Goal: Transaction & Acquisition: Purchase product/service

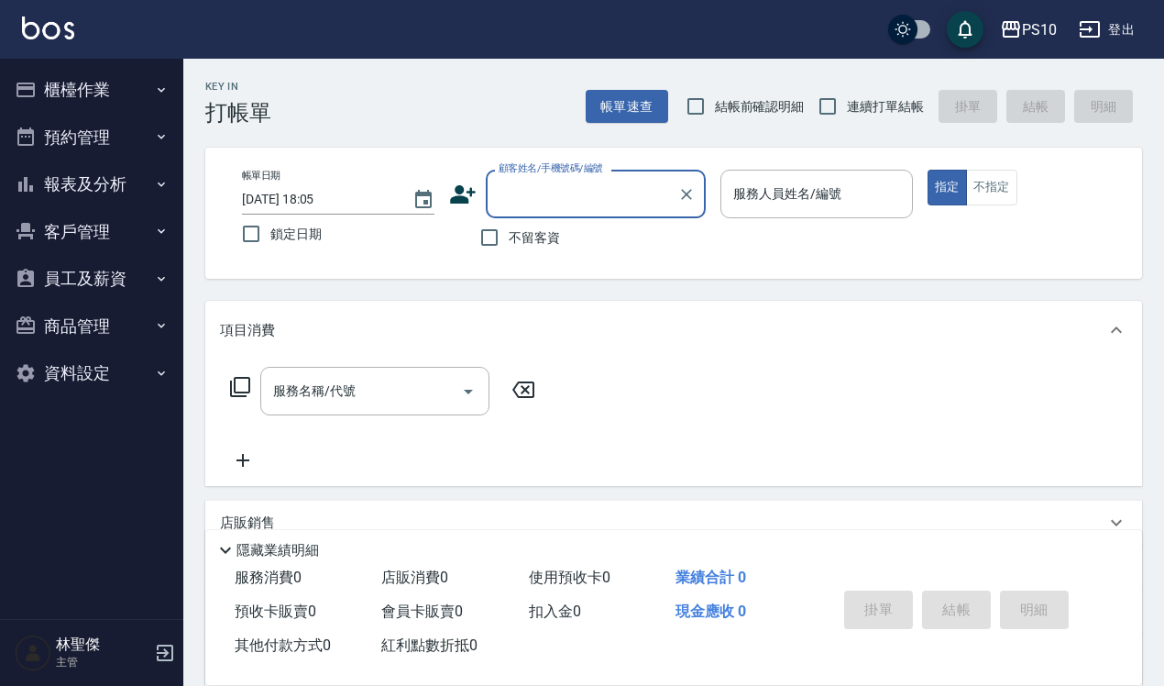
click at [34, 72] on button "櫃檯作業" at bounding box center [91, 90] width 169 height 48
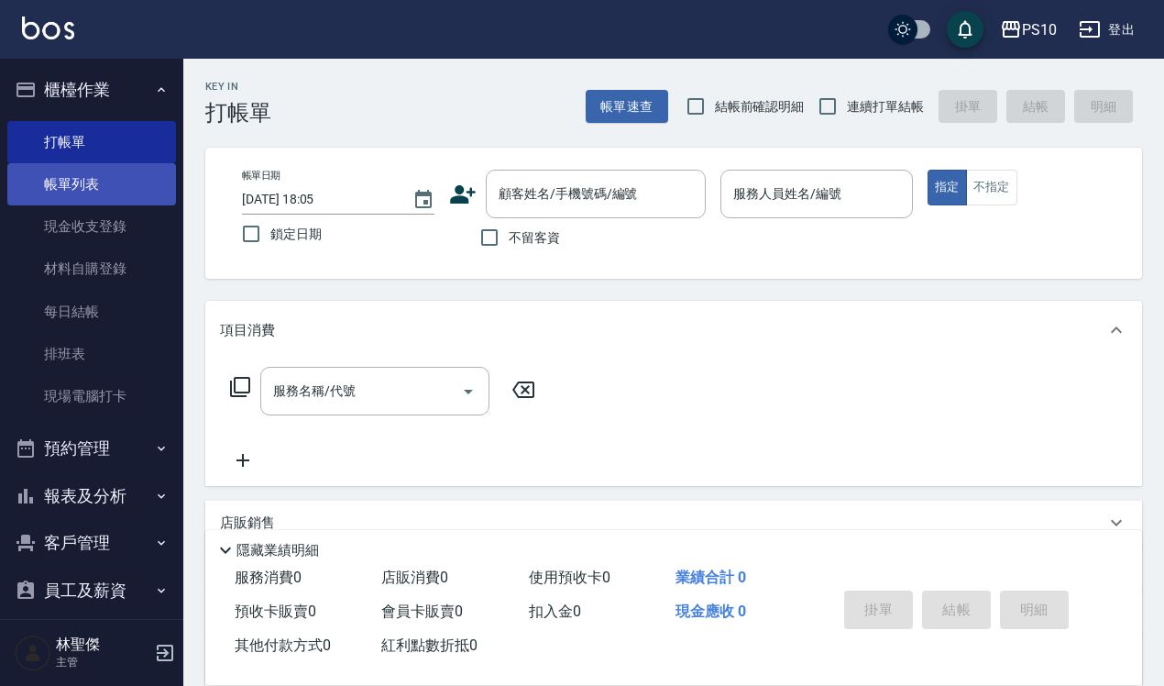
click at [81, 180] on link "帳單列表" at bounding box center [91, 184] width 169 height 42
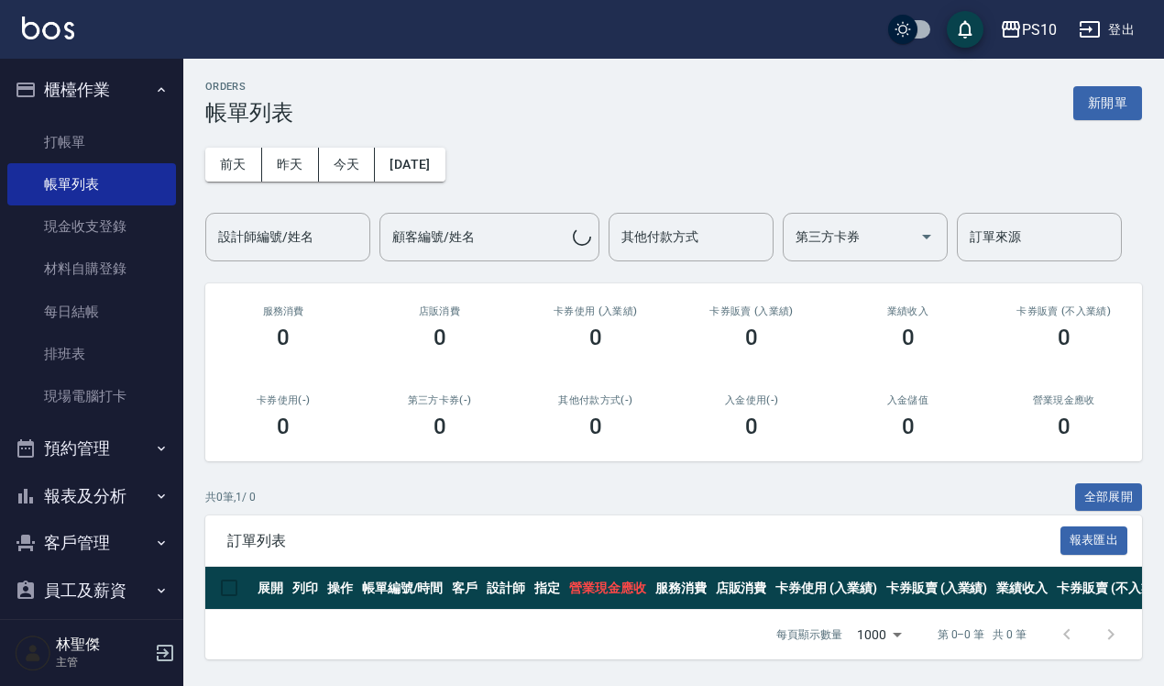
scroll to position [12, 0]
click at [71, 142] on link "打帳單" at bounding box center [91, 142] width 169 height 42
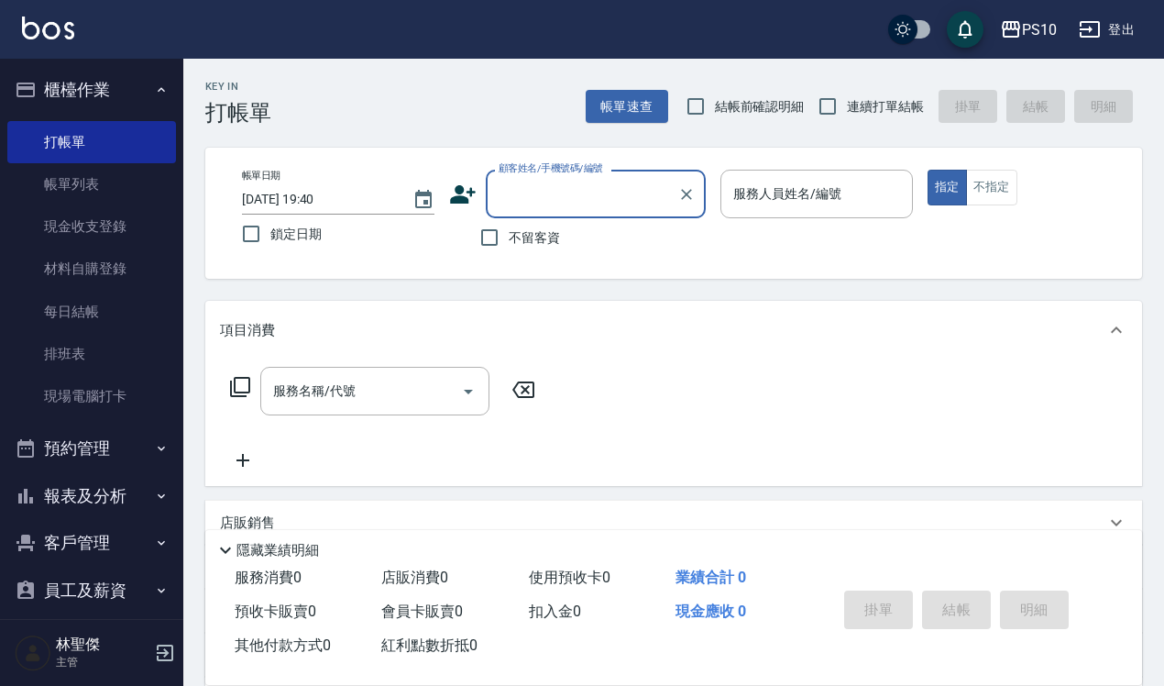
click at [739, 119] on label "結帳前確認明細" at bounding box center [741, 106] width 128 height 39
click at [715, 119] on input "結帳前確認明細" at bounding box center [696, 106] width 39 height 39
checkbox input "true"
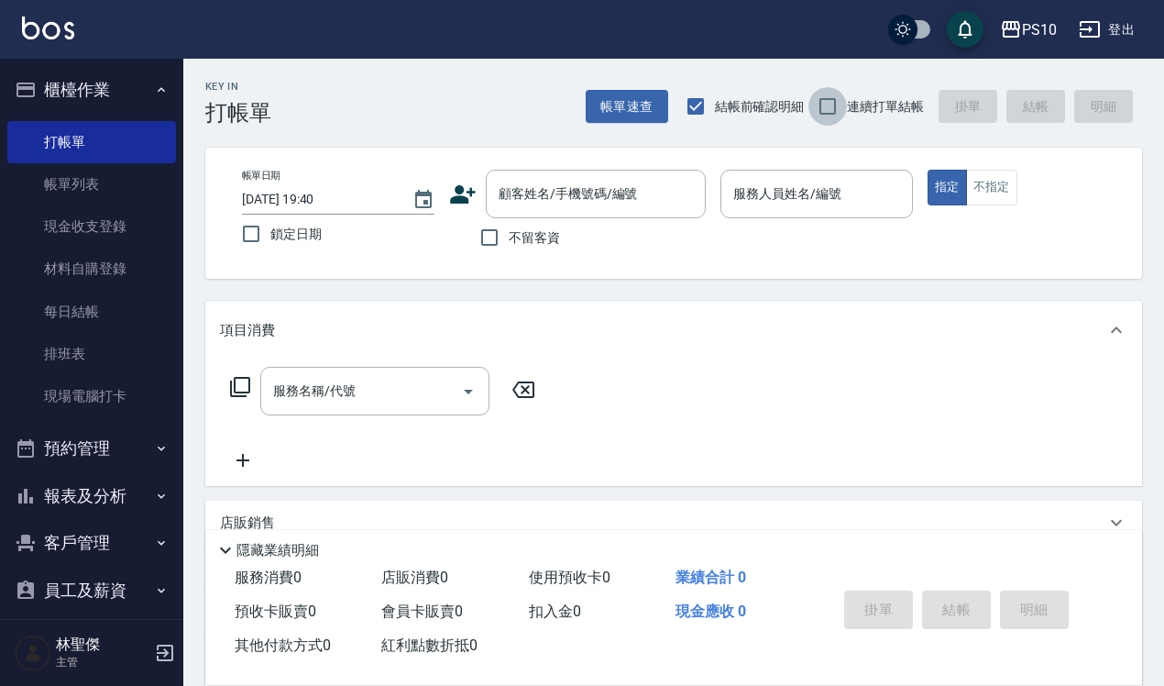
click at [826, 107] on input "連續打單結帳" at bounding box center [828, 106] width 39 height 39
checkbox input "true"
drag, startPoint x: 545, startPoint y: 234, endPoint x: 599, endPoint y: 226, distance: 53.7
click at [545, 231] on span "不留客資" at bounding box center [534, 237] width 51 height 19
click at [509, 231] on input "不留客資" at bounding box center [489, 237] width 39 height 39
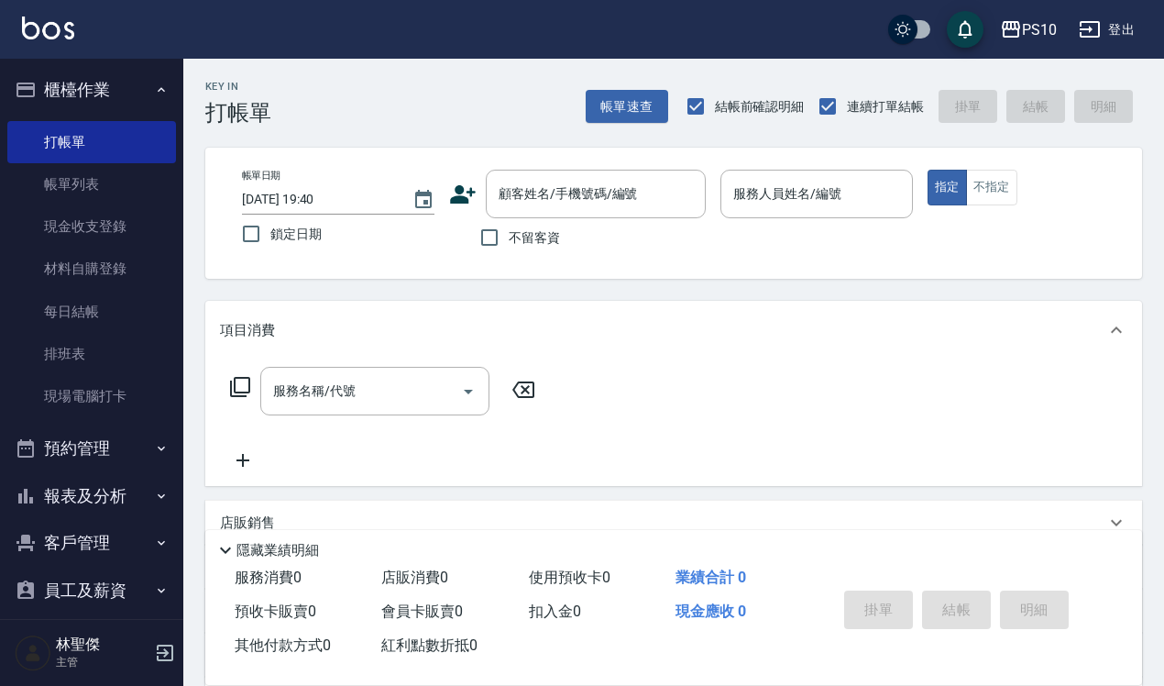
checkbox input "true"
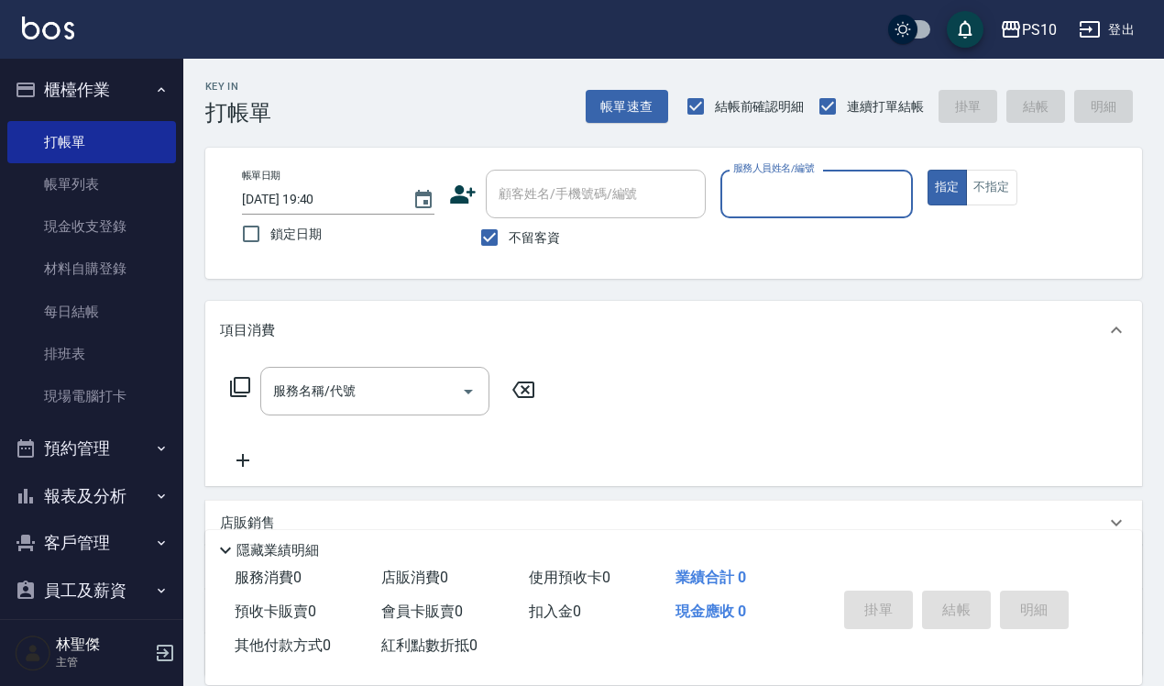
drag, startPoint x: 730, startPoint y: 204, endPoint x: 771, endPoint y: 202, distance: 41.3
click at [735, 202] on input "服務人員姓名/編號" at bounding box center [817, 194] width 176 height 32
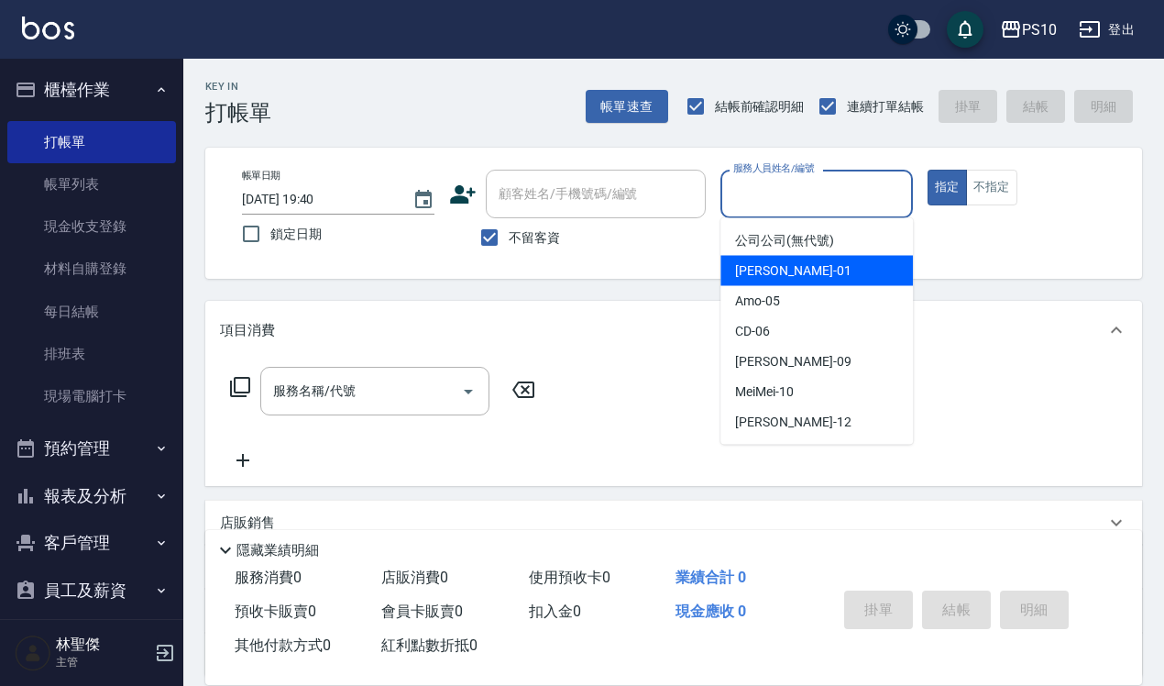
click at [776, 277] on span "[PERSON_NAME] -01" at bounding box center [793, 270] width 116 height 19
type input "[PERSON_NAME]-01"
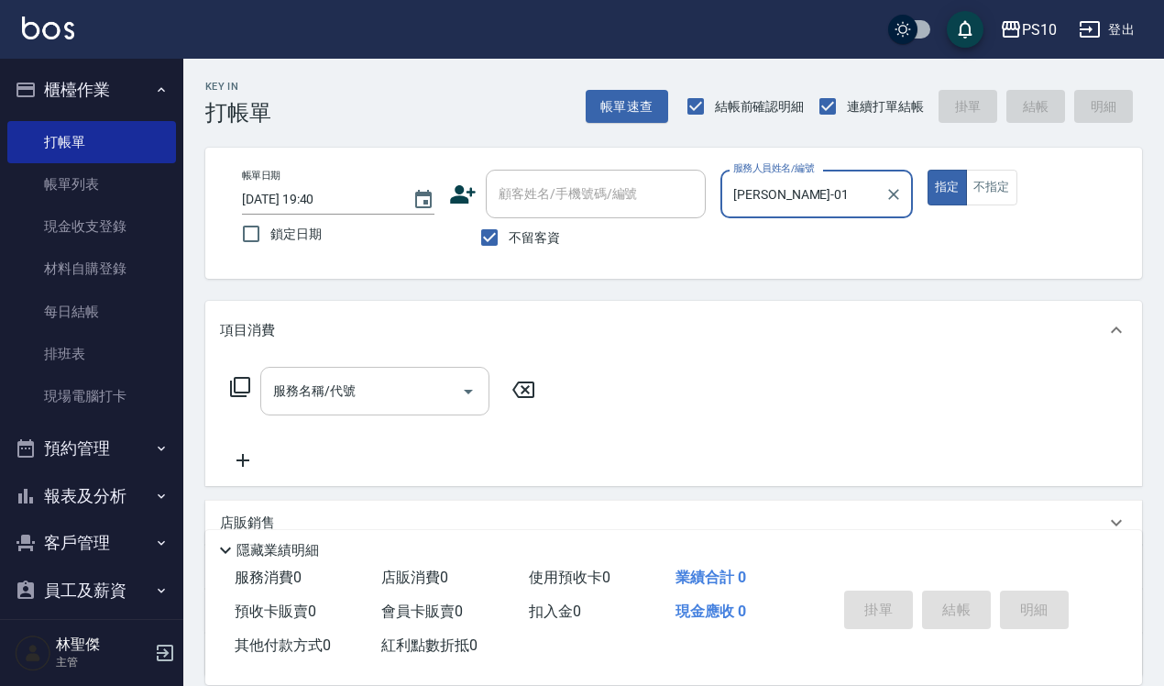
click at [395, 372] on div "服務名稱/代號" at bounding box center [374, 391] width 229 height 49
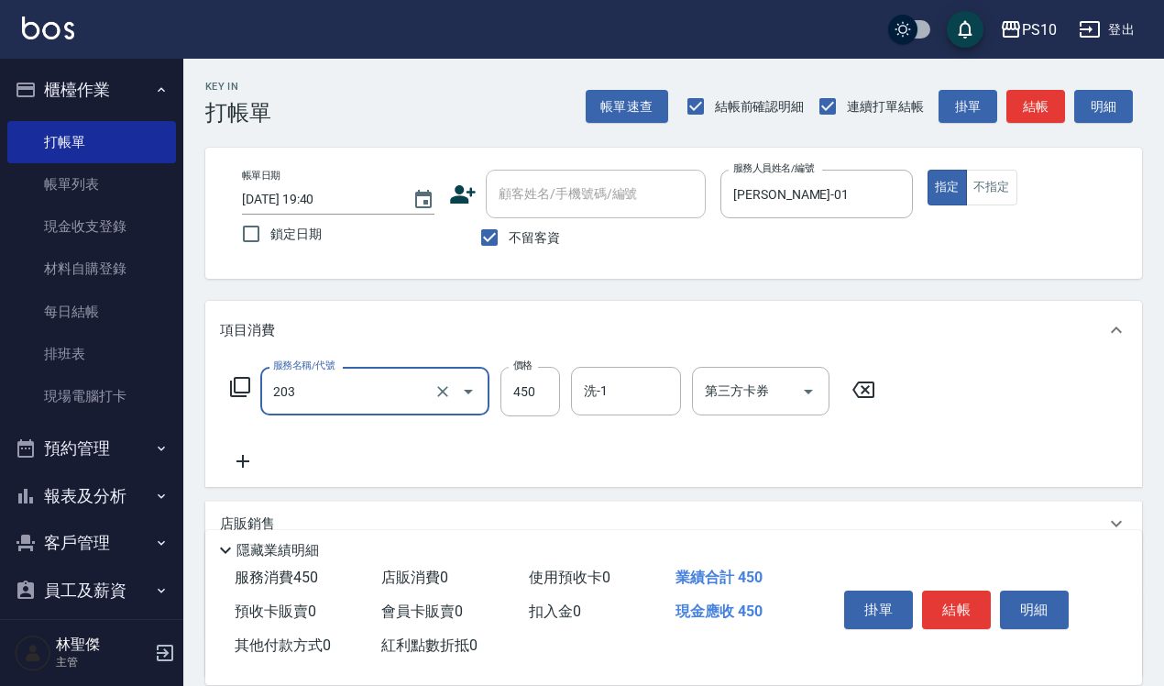
type input "剪+洗(203)"
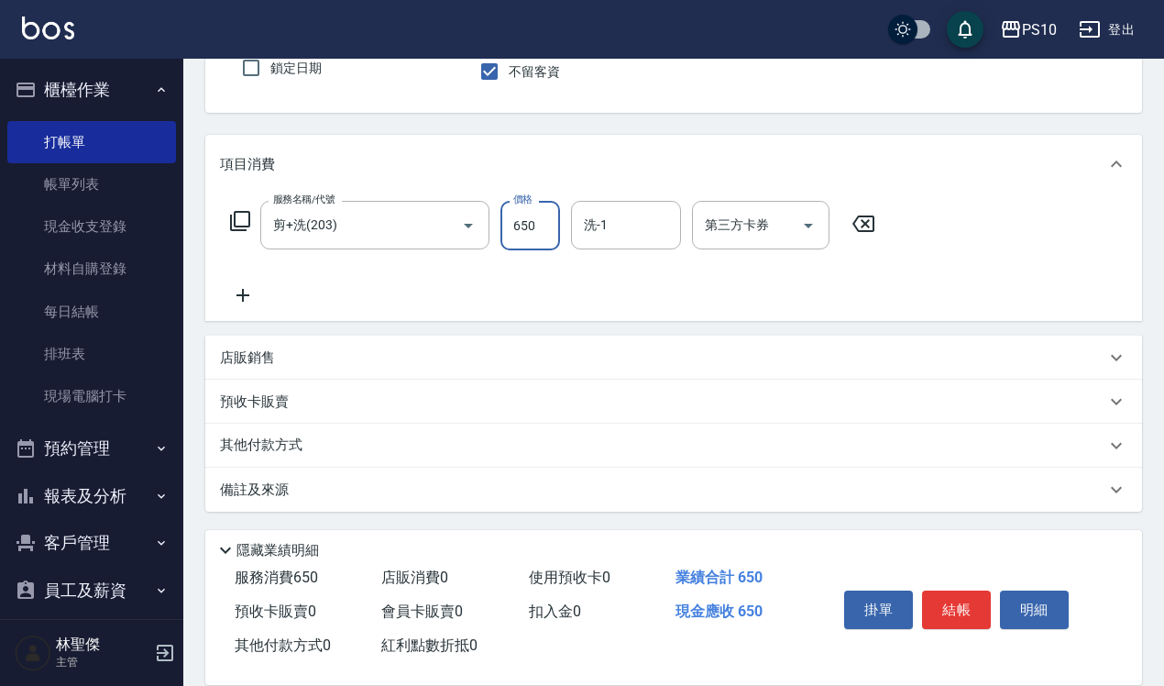
type input "650"
click at [319, 446] on div "其他付款方式" at bounding box center [663, 445] width 886 height 20
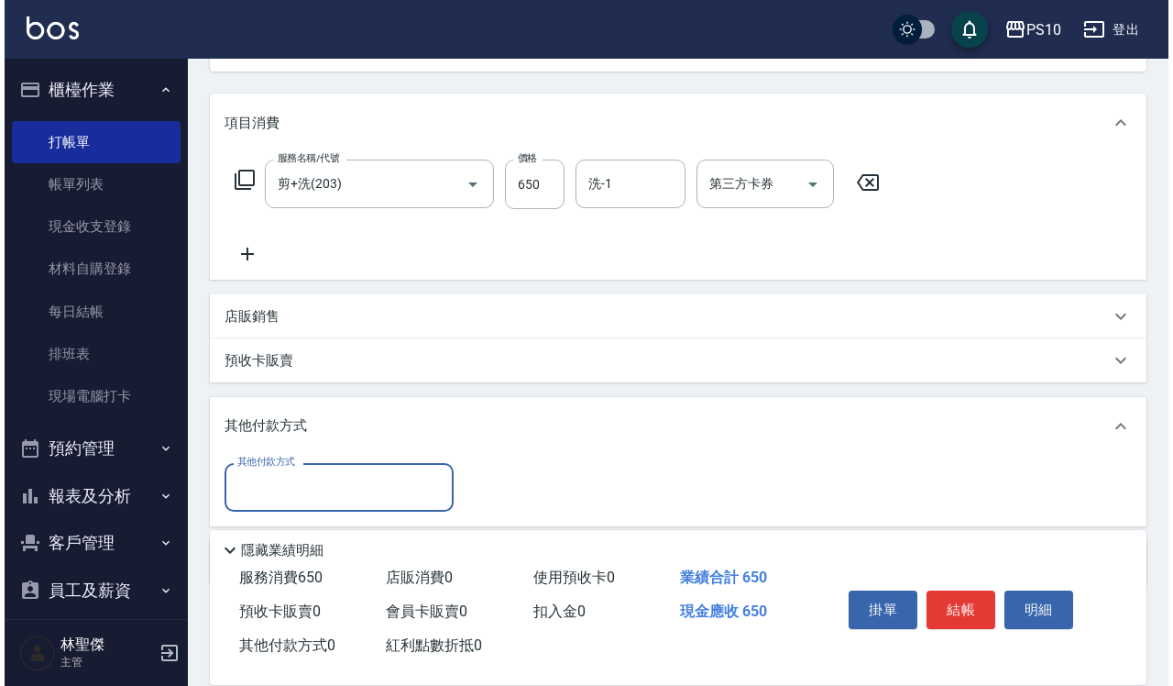
scroll to position [281, 0]
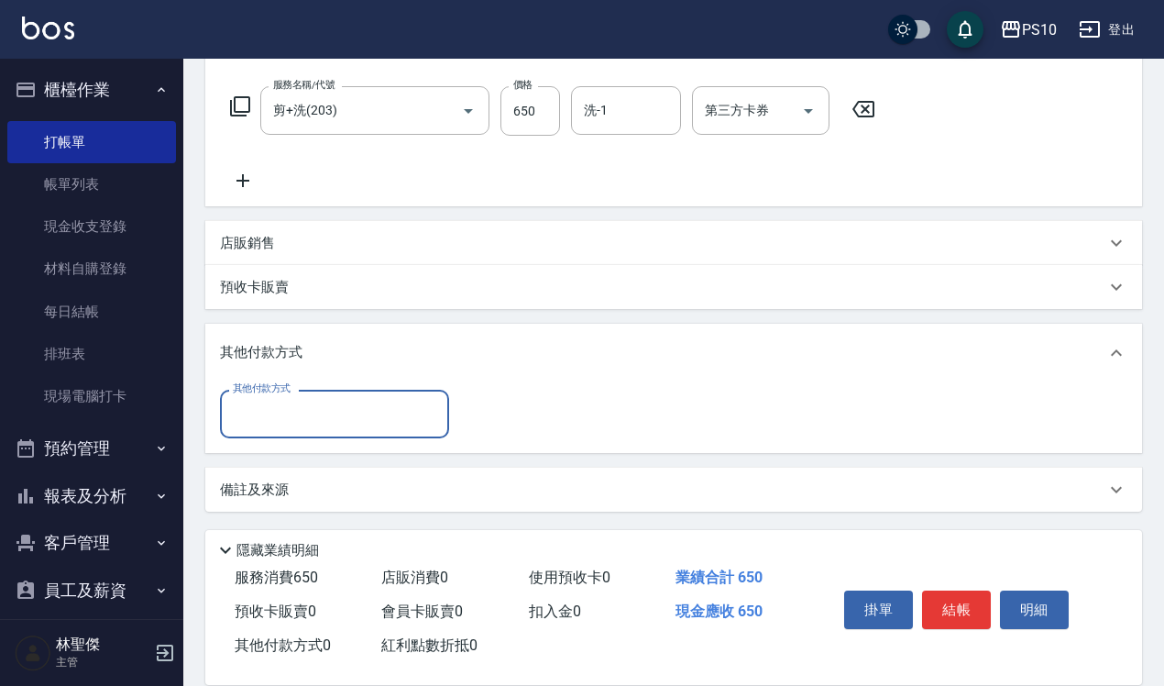
click at [341, 427] on input "其他付款方式" at bounding box center [334, 414] width 213 height 32
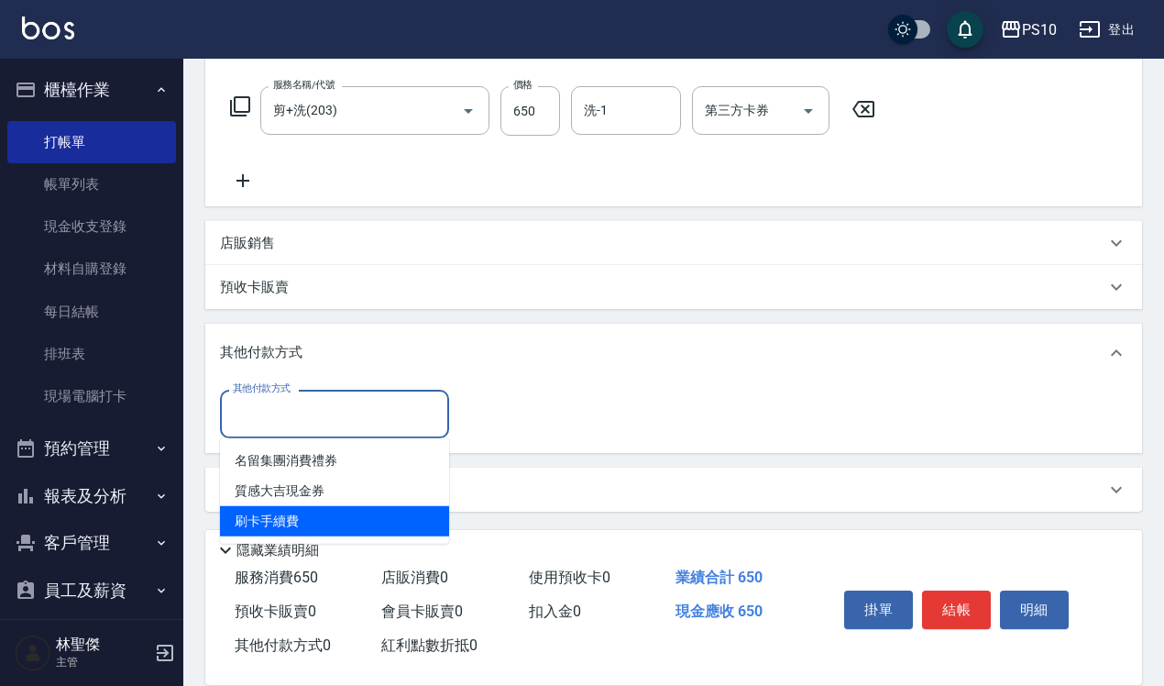
click at [339, 513] on span "刷卡手續費" at bounding box center [334, 521] width 229 height 30
type input "刷卡手續費"
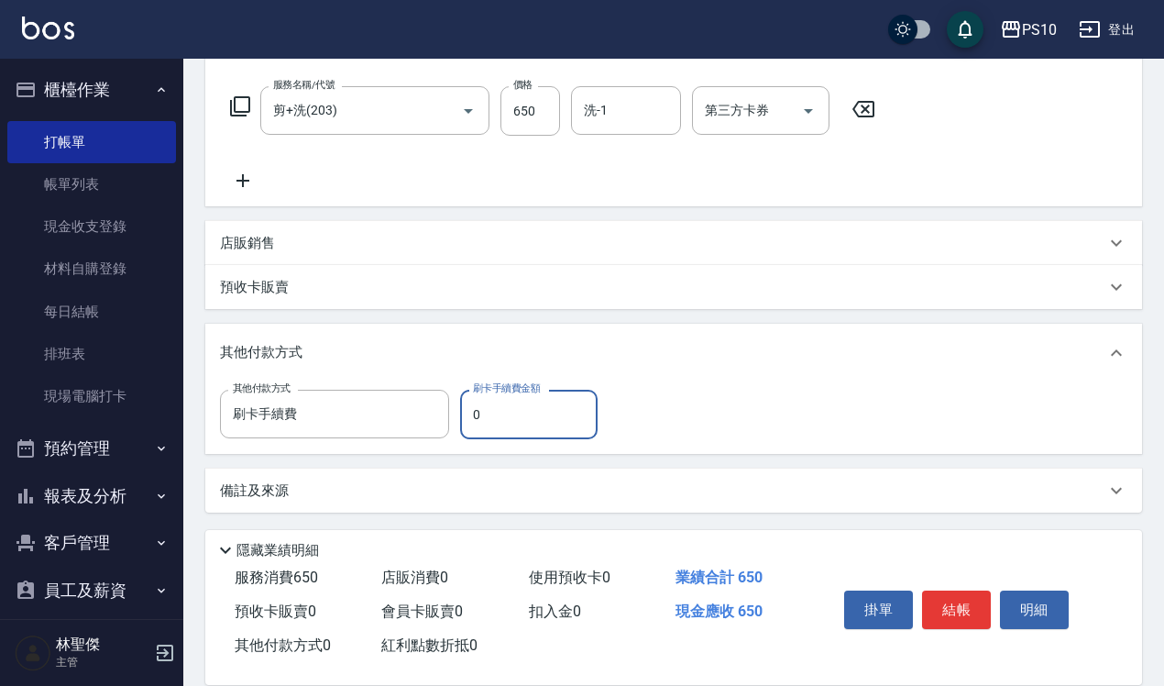
drag, startPoint x: 472, startPoint y: 418, endPoint x: 501, endPoint y: 403, distance: 32.8
click at [496, 406] on input "0" at bounding box center [529, 415] width 138 height 50
type input "650"
click at [955, 621] on button "結帳" at bounding box center [956, 609] width 69 height 39
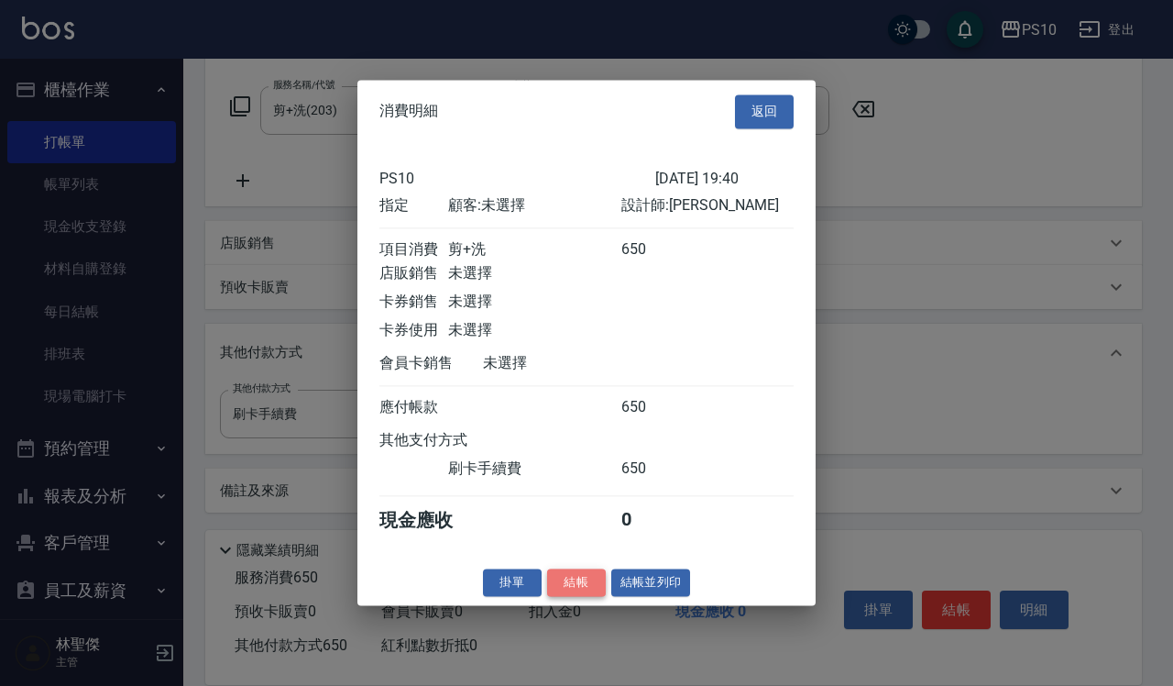
click at [583, 592] on button "結帳" at bounding box center [576, 582] width 59 height 28
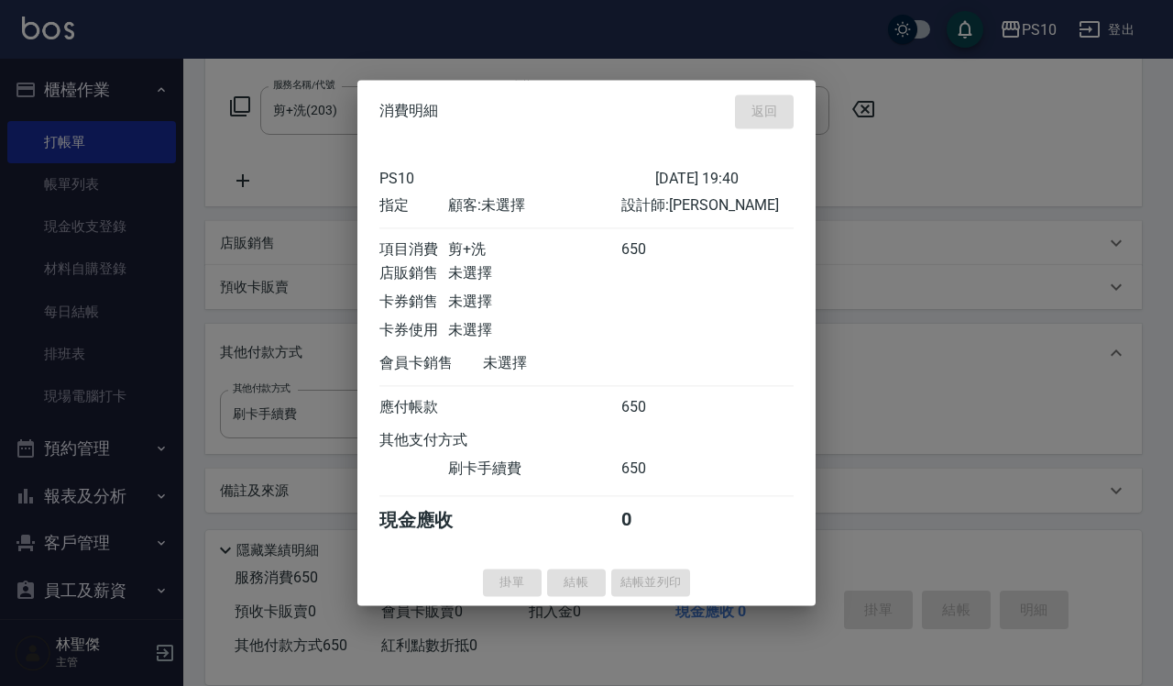
type input "[DATE] 19:41"
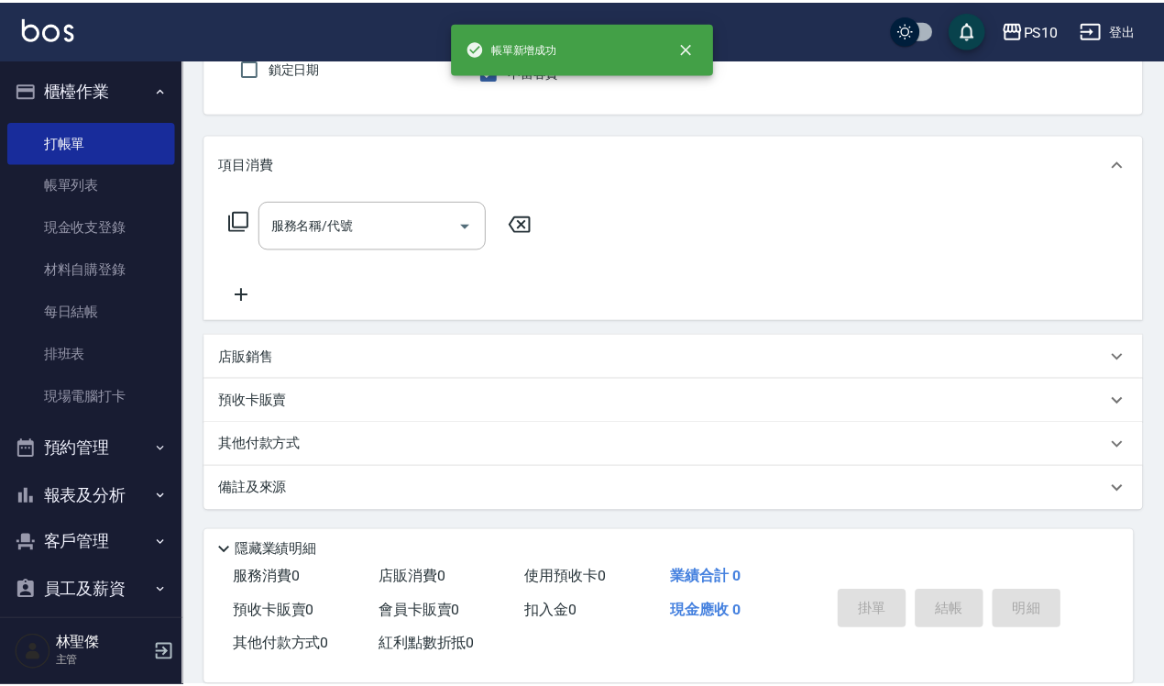
scroll to position [0, 0]
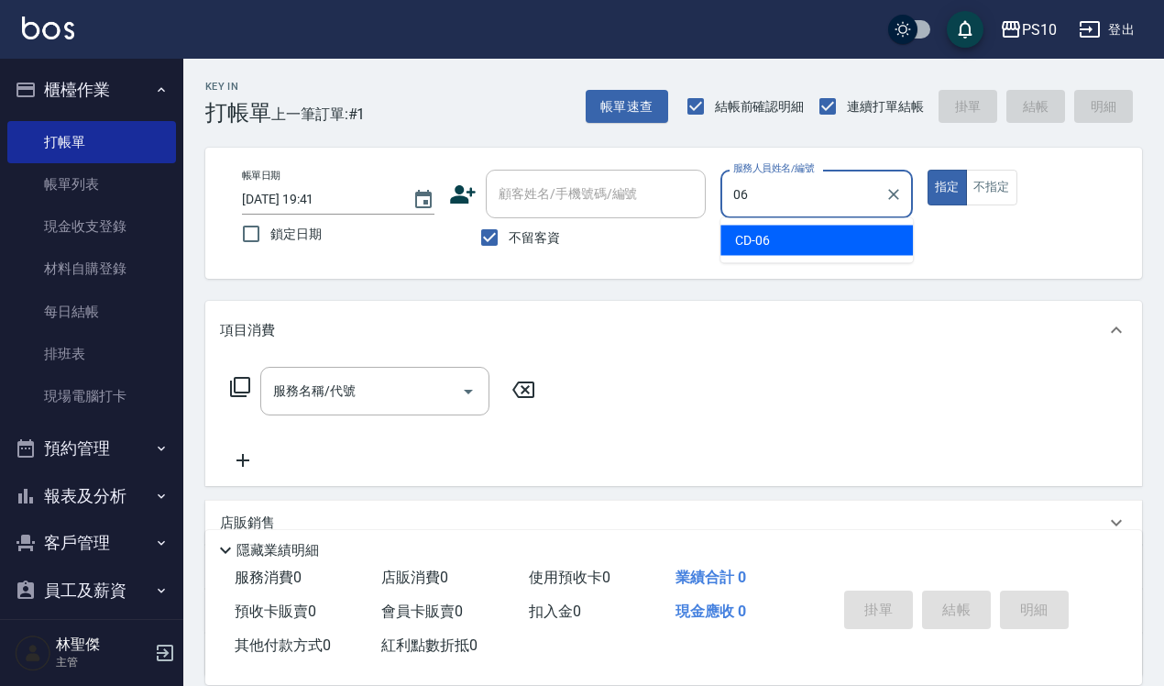
type input "CD-06"
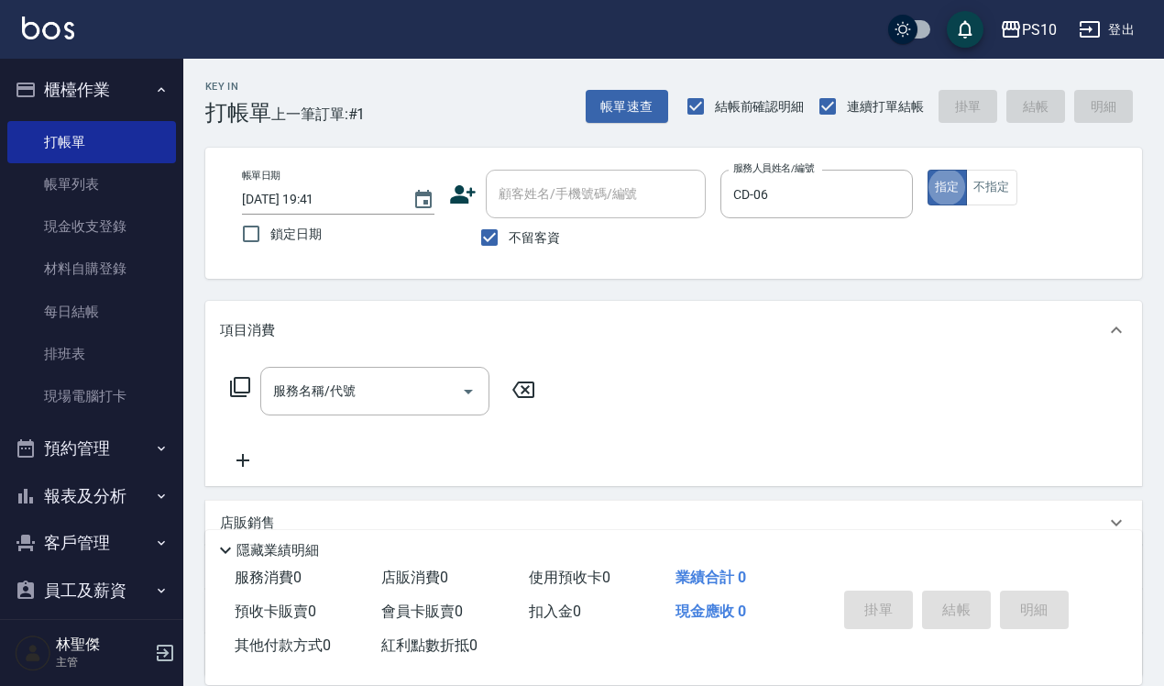
type button "true"
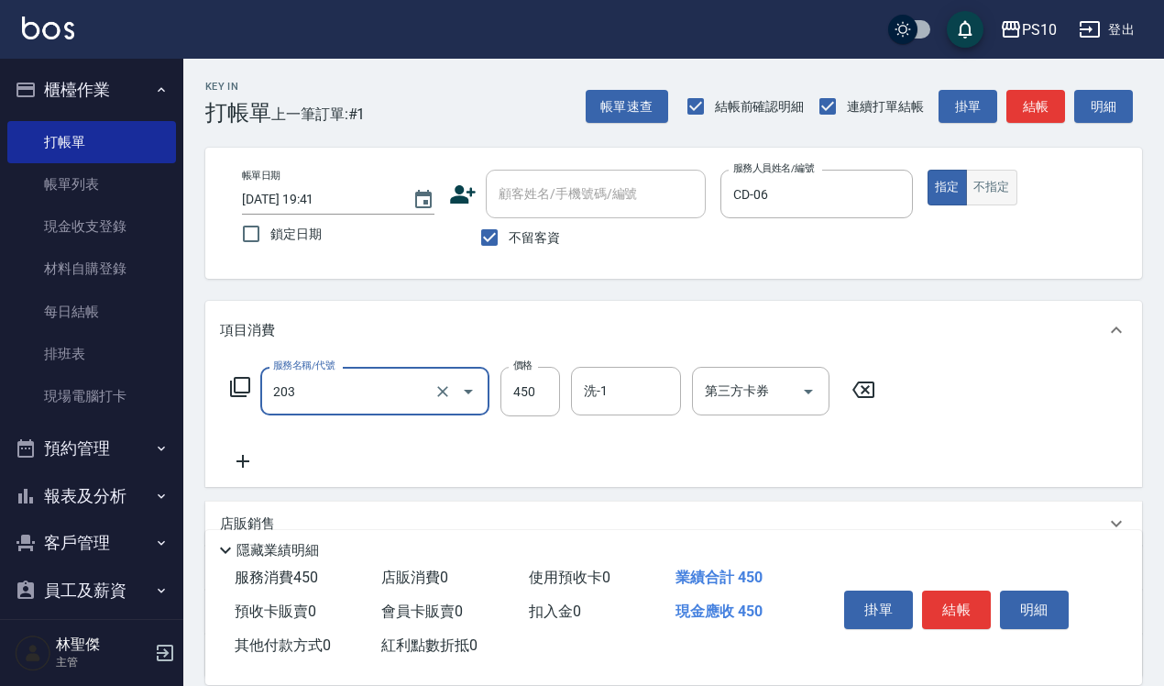
type input "剪+洗(203)"
click at [977, 190] on button "不指定" at bounding box center [991, 188] width 51 height 36
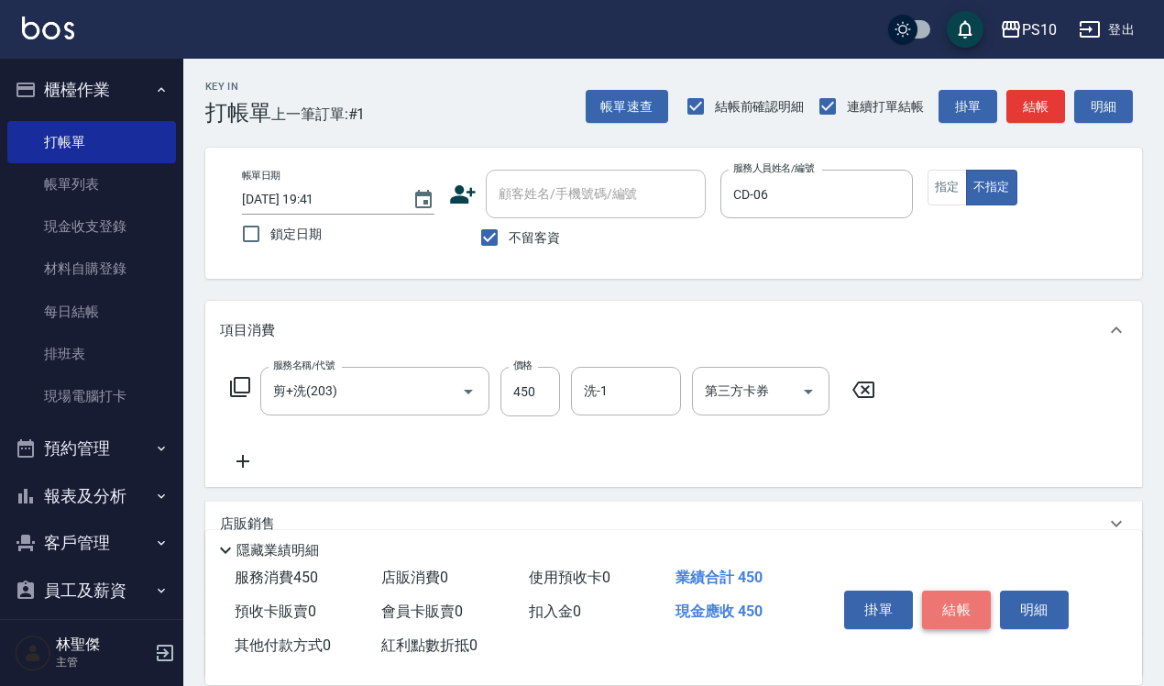
click at [963, 601] on button "結帳" at bounding box center [956, 609] width 69 height 39
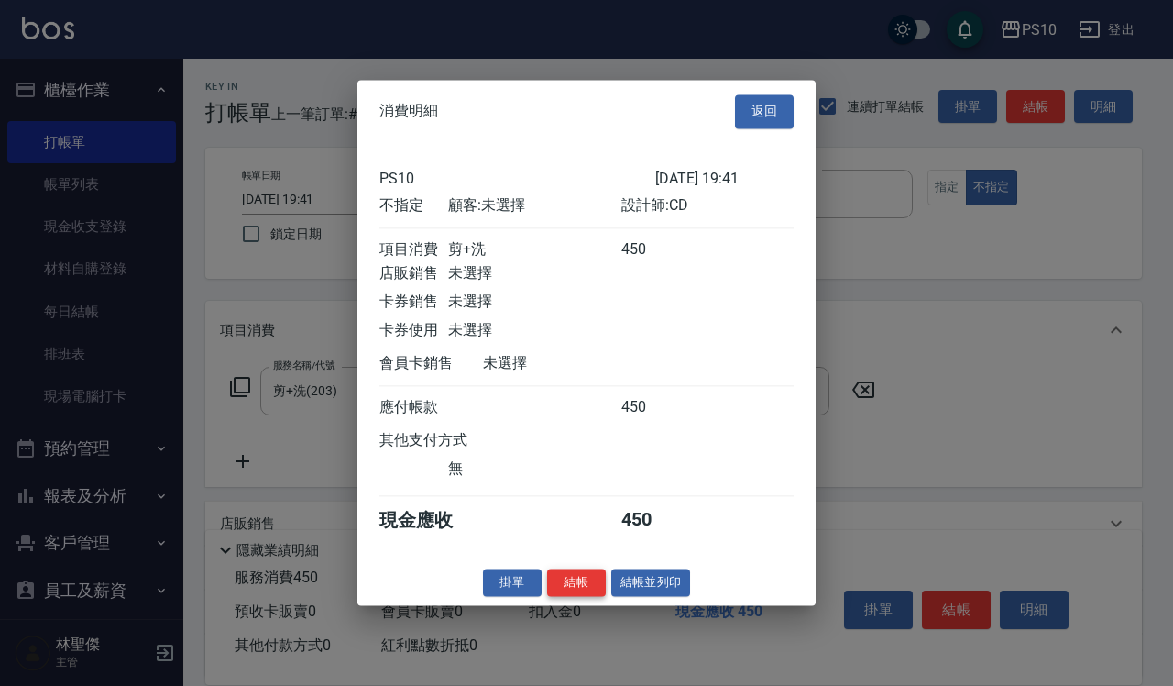
click at [596, 594] on button "結帳" at bounding box center [576, 582] width 59 height 28
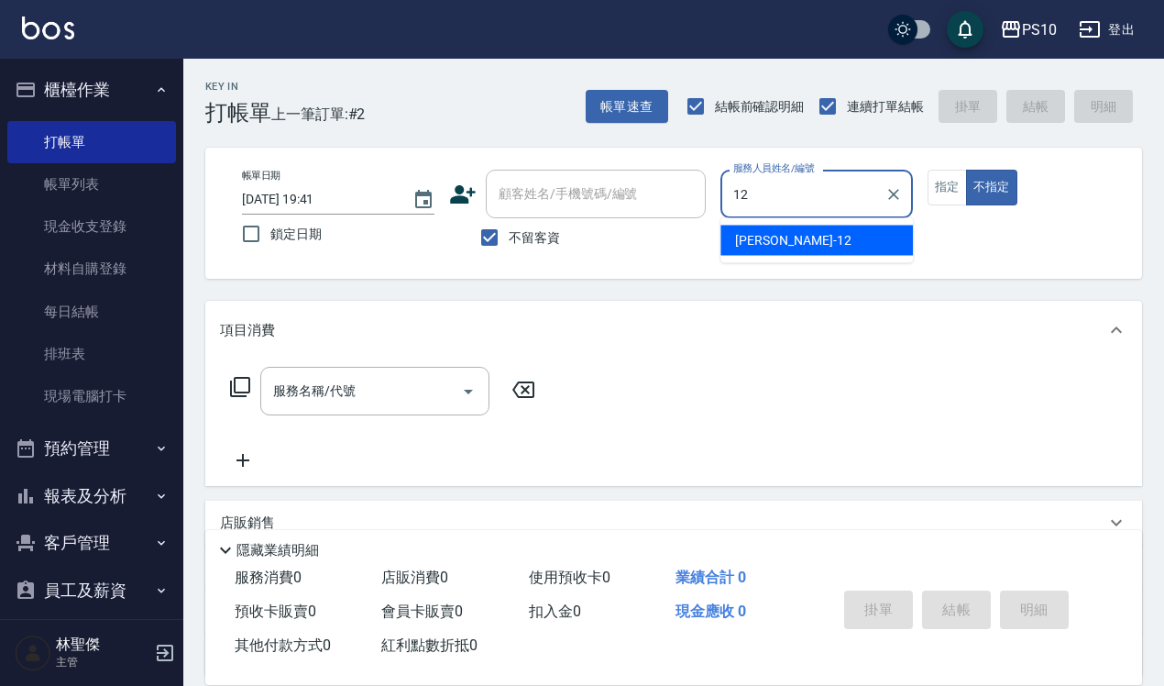
type input "[PERSON_NAME]-12"
type button "false"
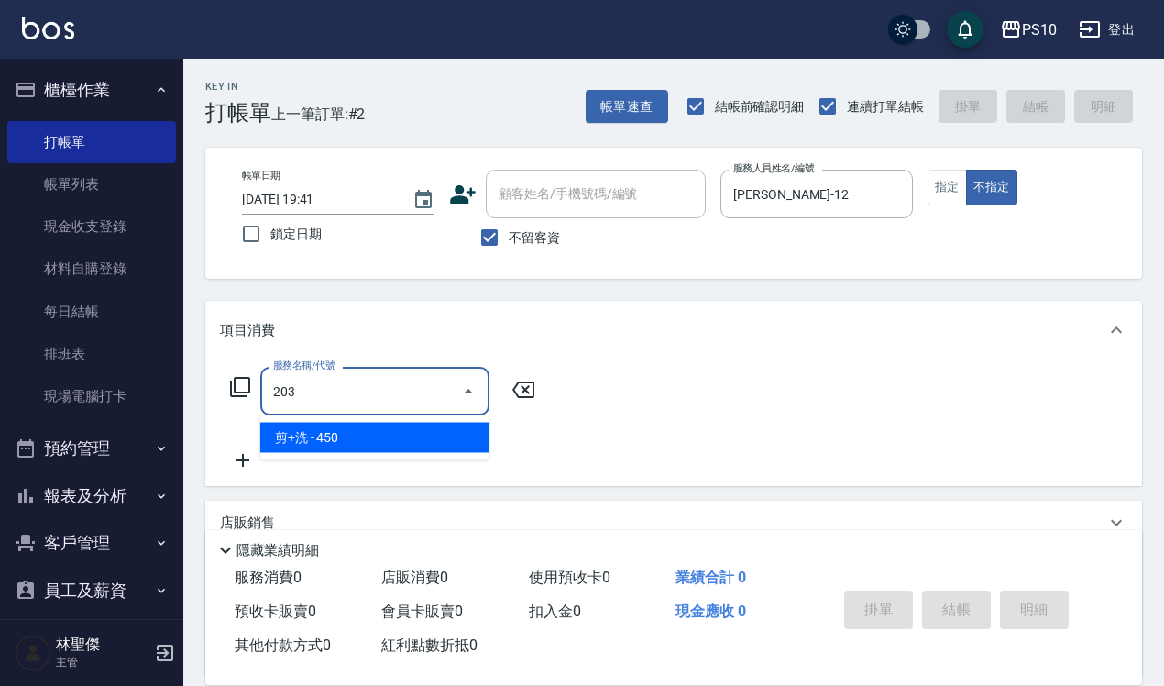
type input "剪+洗(203)"
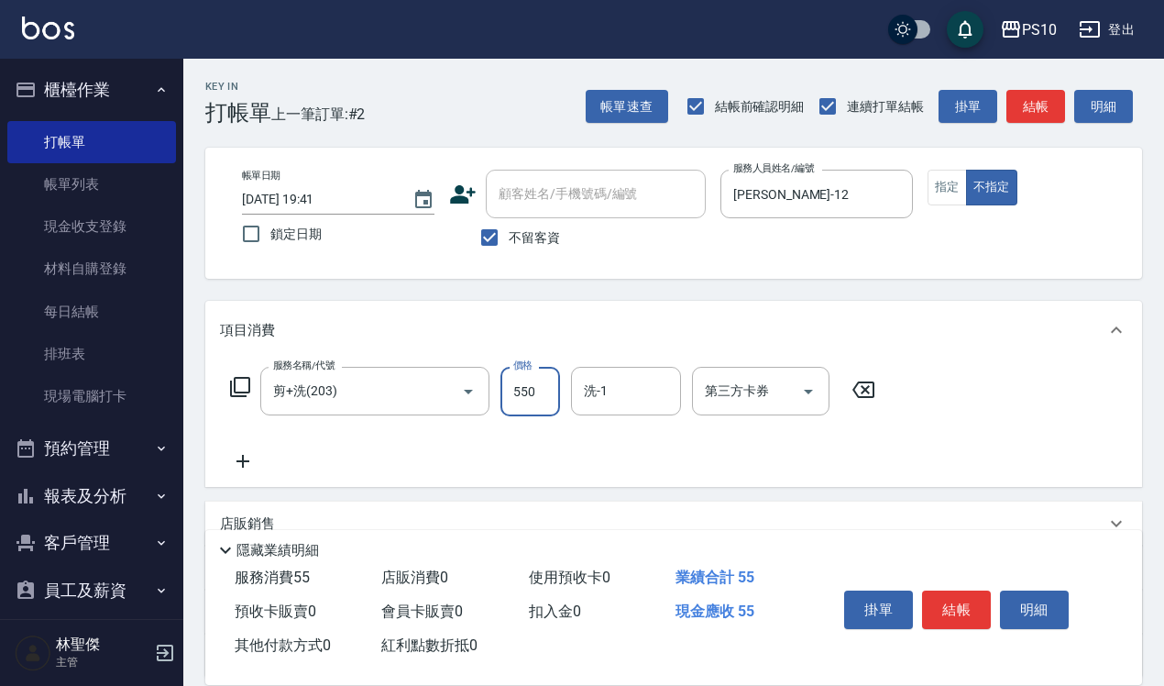
type input "550"
click at [959, 597] on button "結帳" at bounding box center [956, 609] width 69 height 39
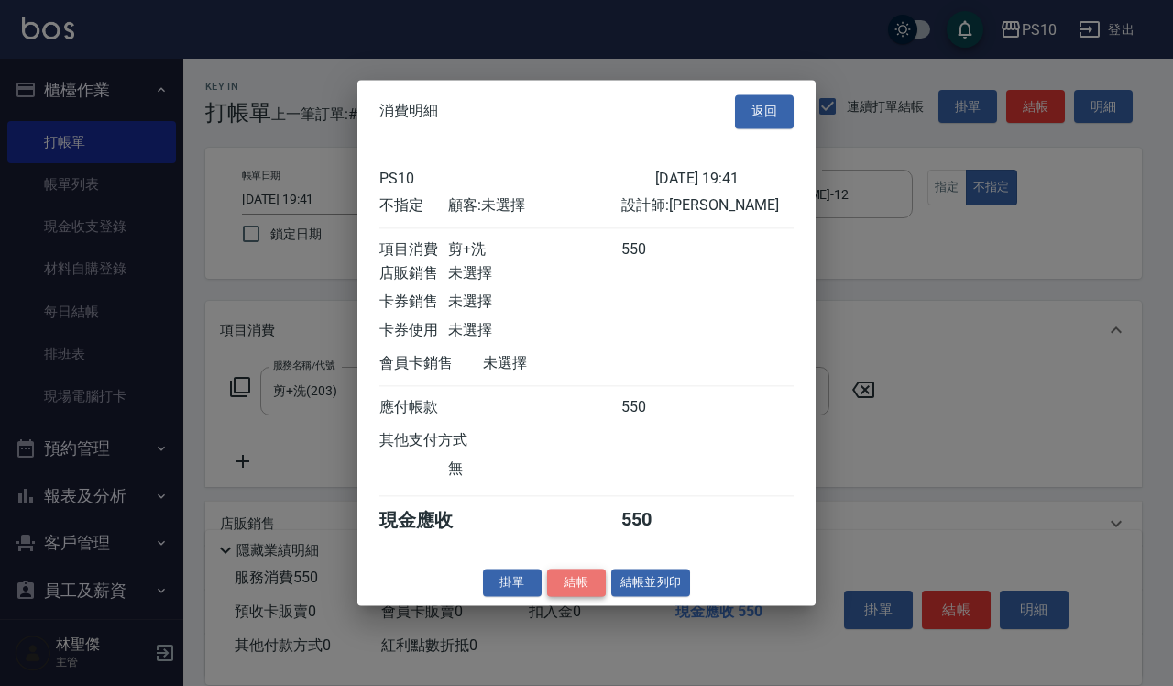
click at [557, 597] on button "結帳" at bounding box center [576, 582] width 59 height 28
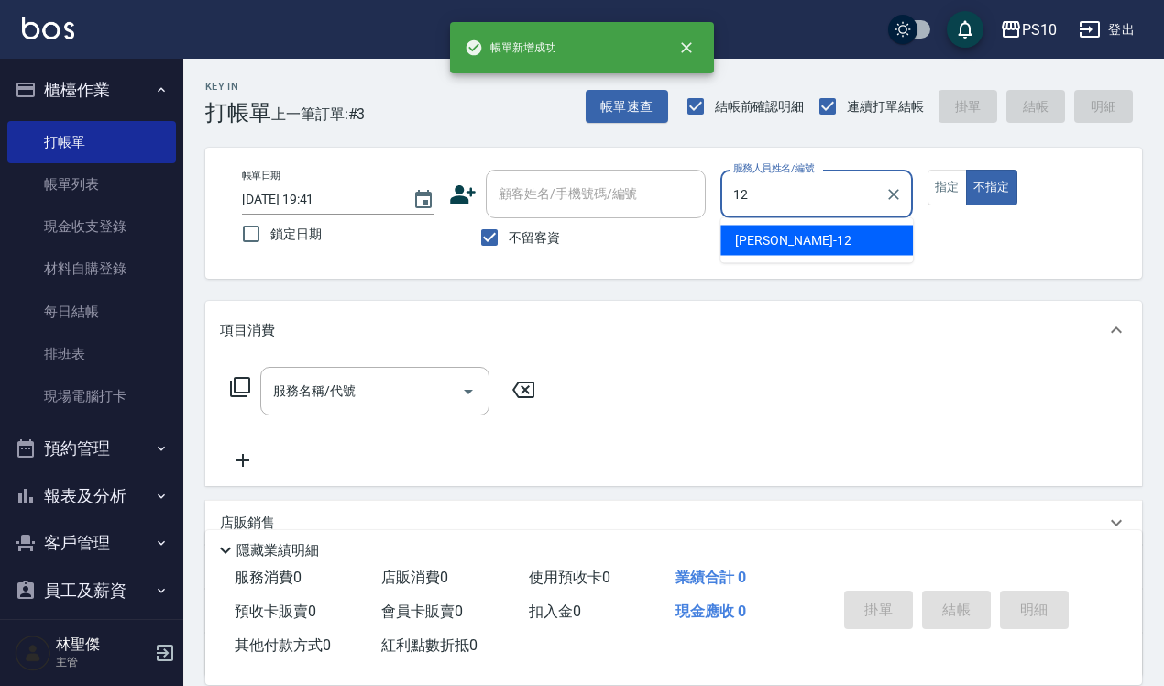
type input "[PERSON_NAME]-12"
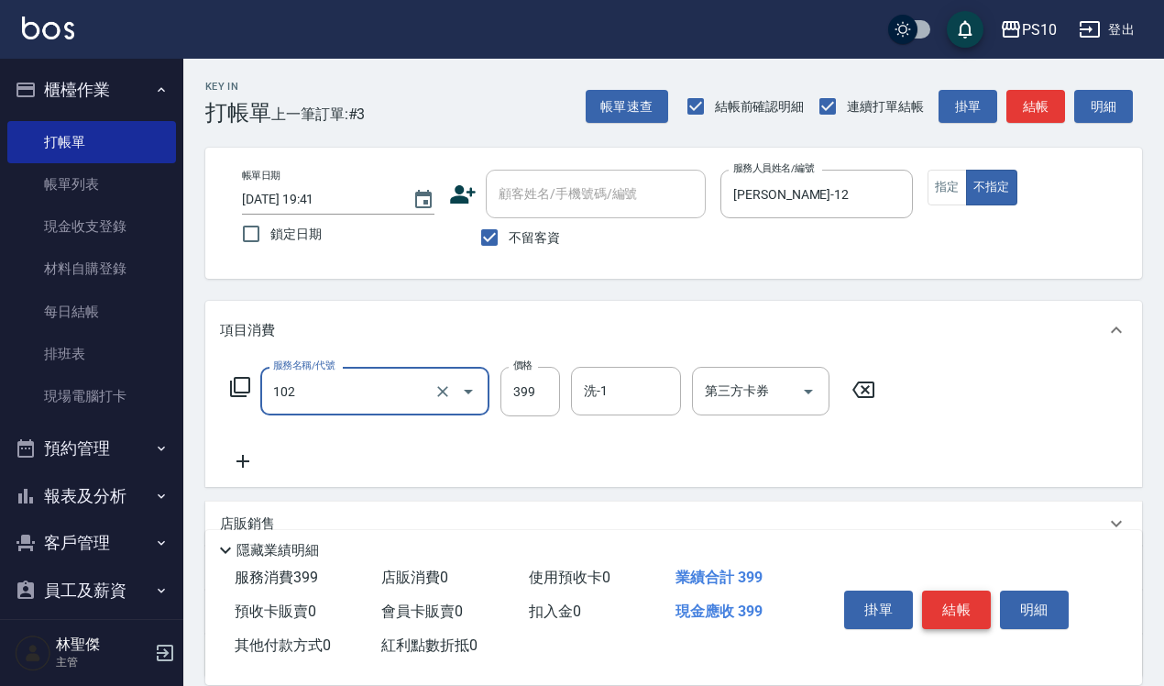
type input "SPA洗髮399(102)"
click at [964, 598] on button "結帳" at bounding box center [956, 609] width 69 height 39
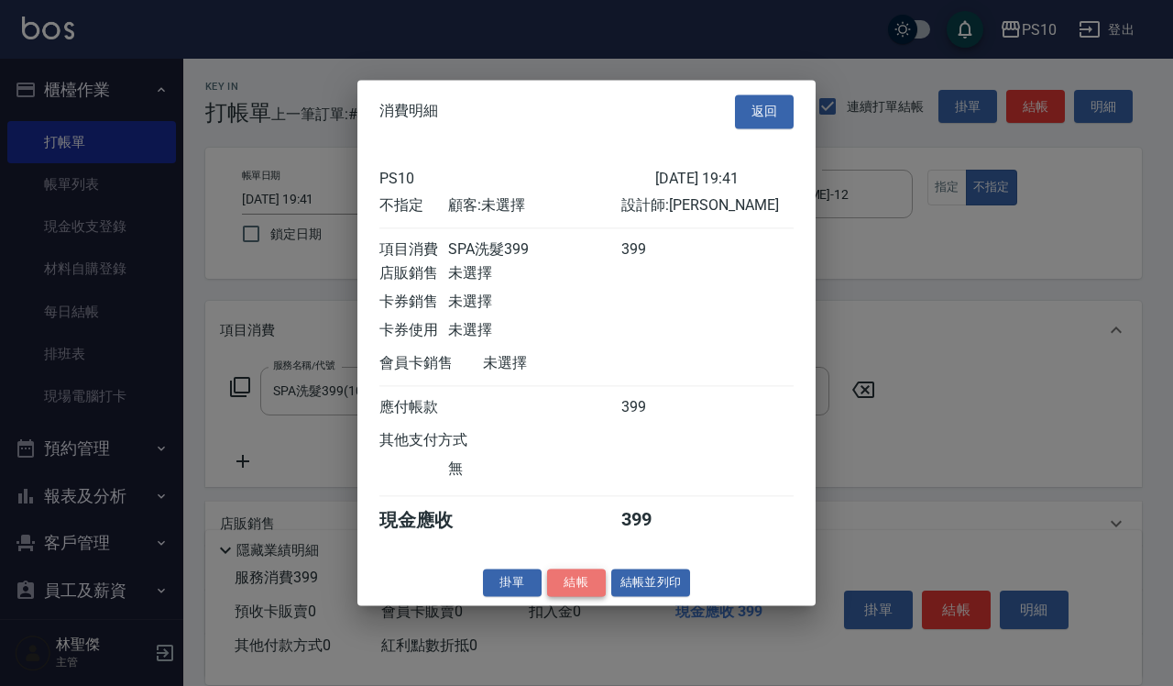
click at [571, 597] on button "結帳" at bounding box center [576, 582] width 59 height 28
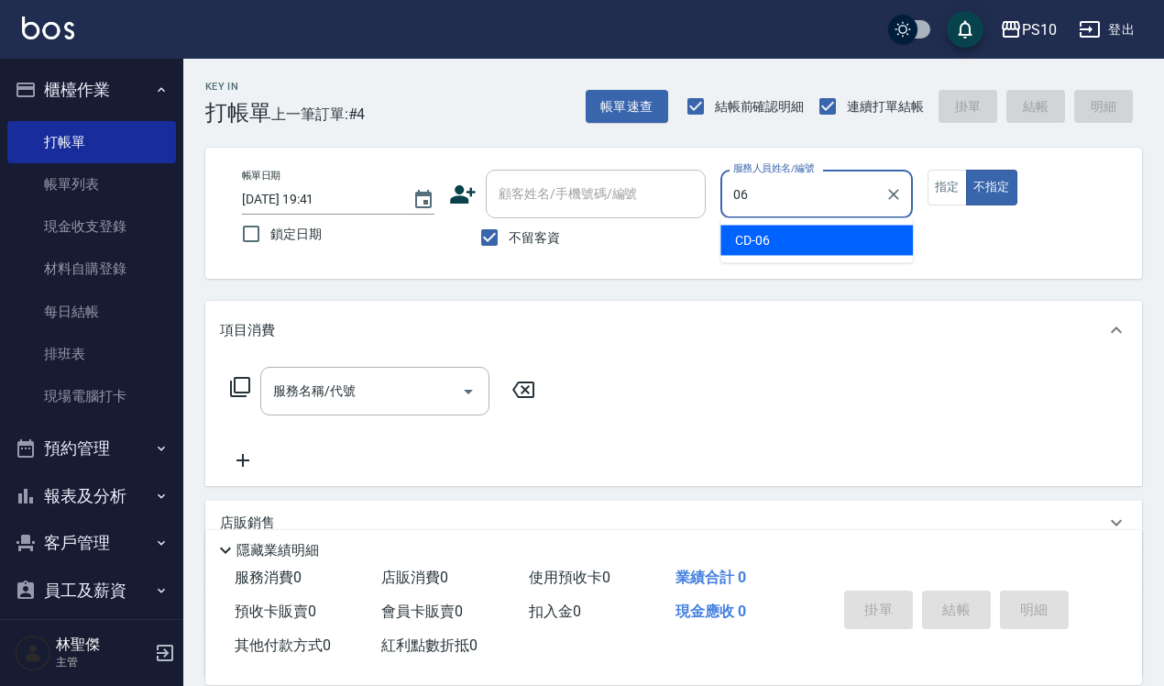
type input "CD-06"
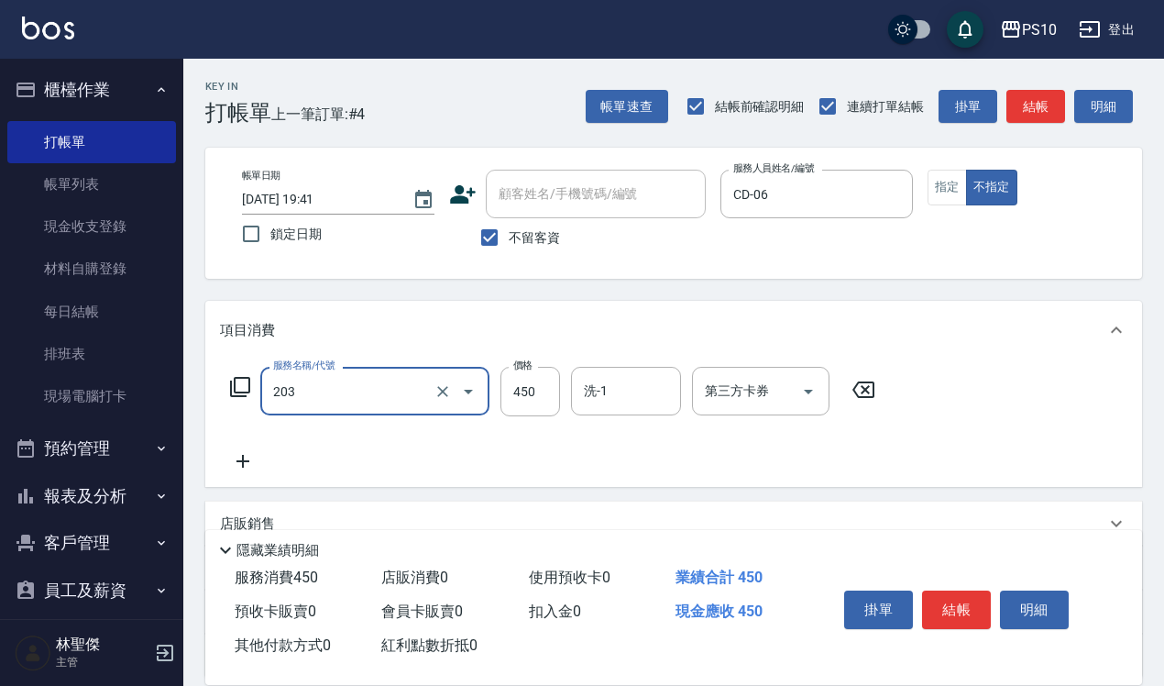
type input "剪+洗(203)"
type input "680"
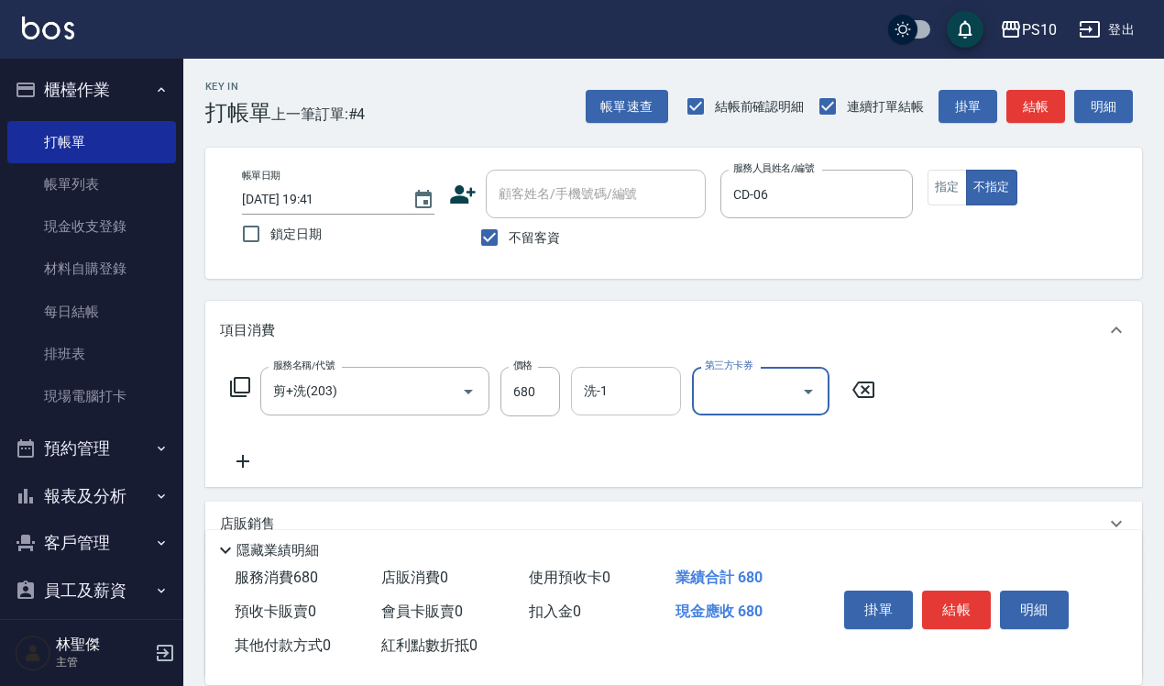
click at [620, 392] on input "洗-1" at bounding box center [626, 391] width 94 height 32
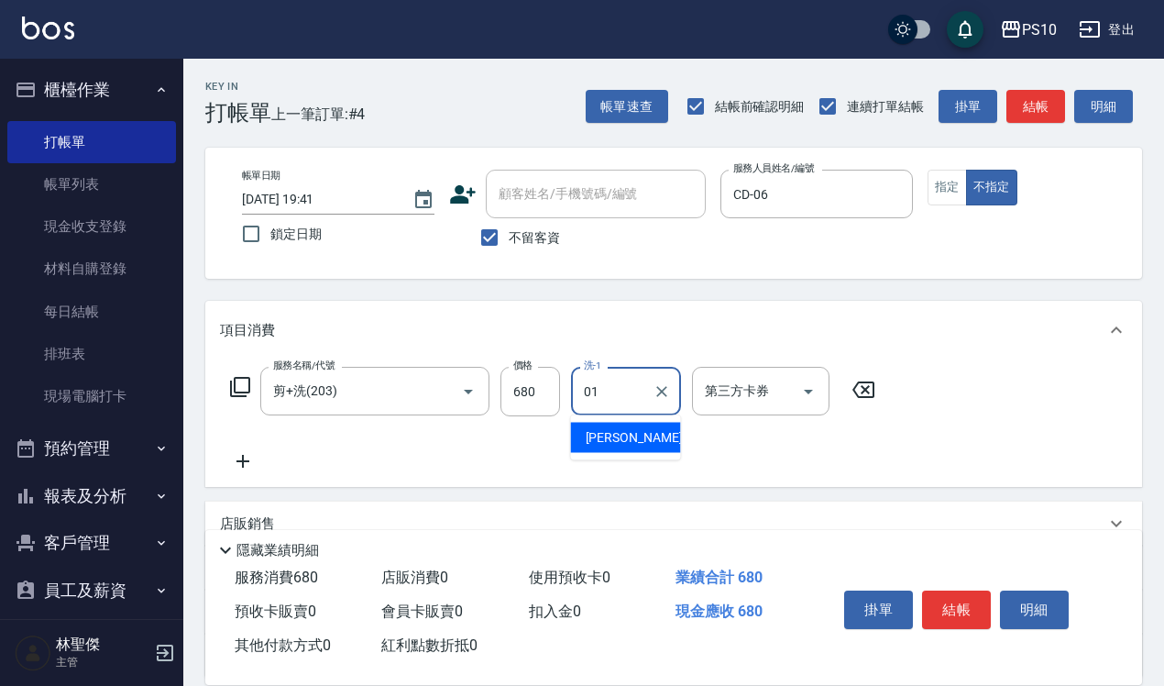
type input "[PERSON_NAME]-01"
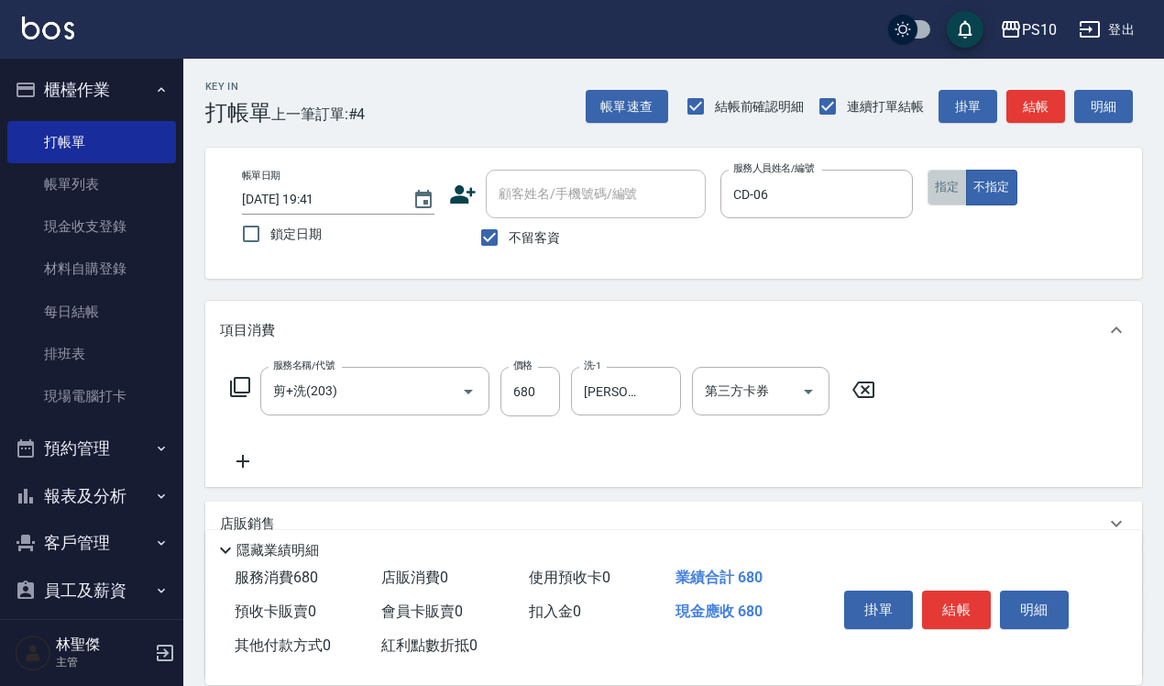
click at [952, 193] on button "指定" at bounding box center [947, 188] width 39 height 36
click at [944, 600] on button "結帳" at bounding box center [956, 609] width 69 height 39
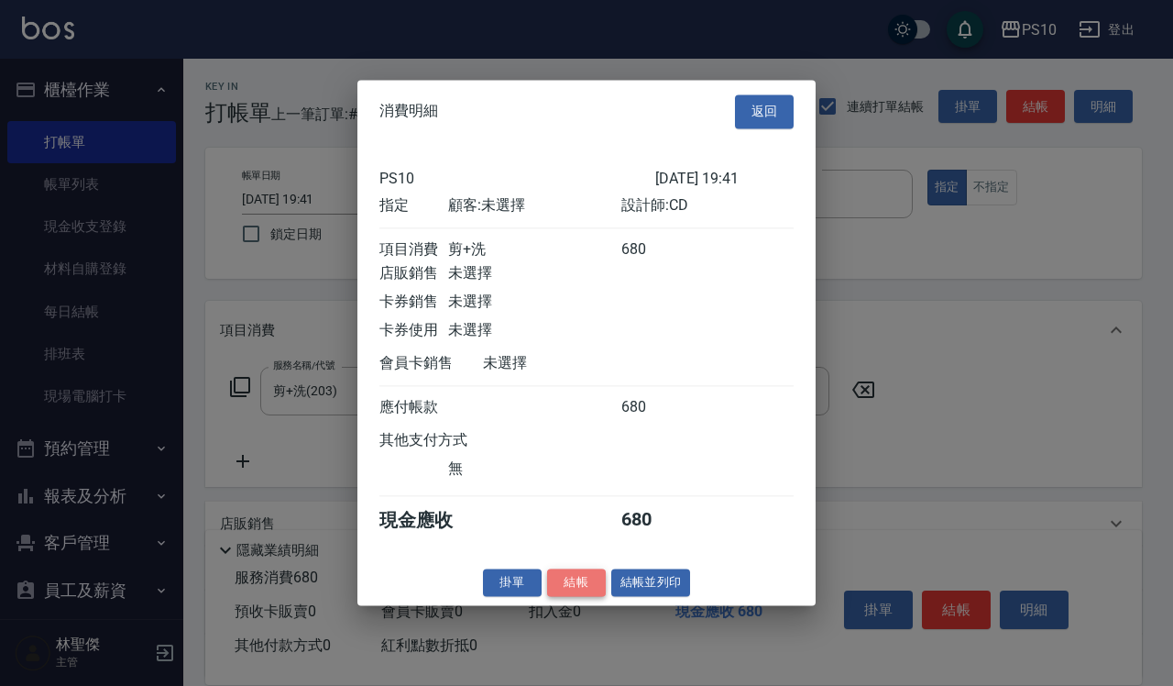
click at [575, 596] on button "結帳" at bounding box center [576, 582] width 59 height 28
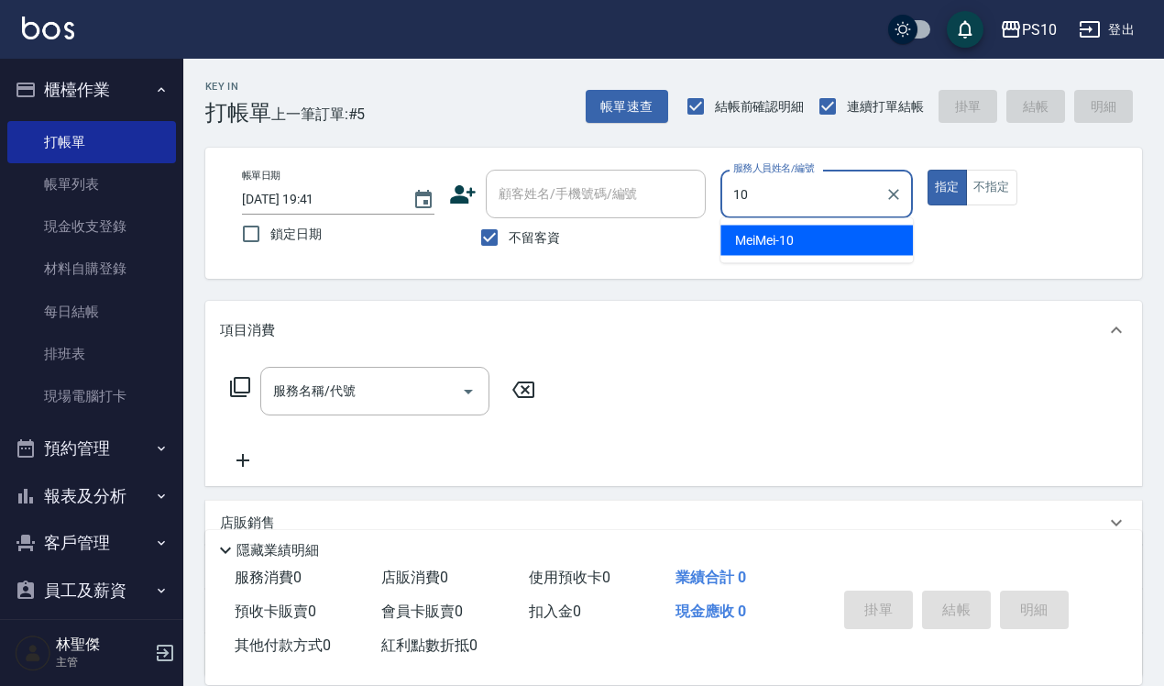
type input "MeiMei-10"
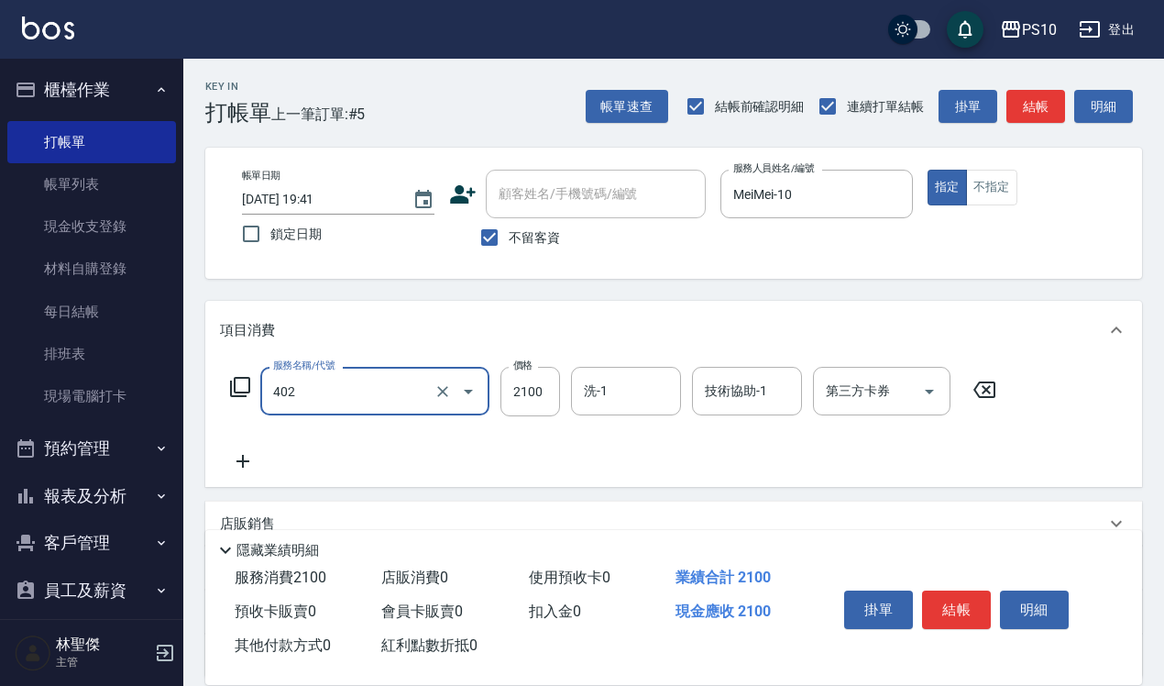
type input "染髮中髮(402)"
type input "3300"
click at [959, 600] on button "結帳" at bounding box center [956, 609] width 69 height 39
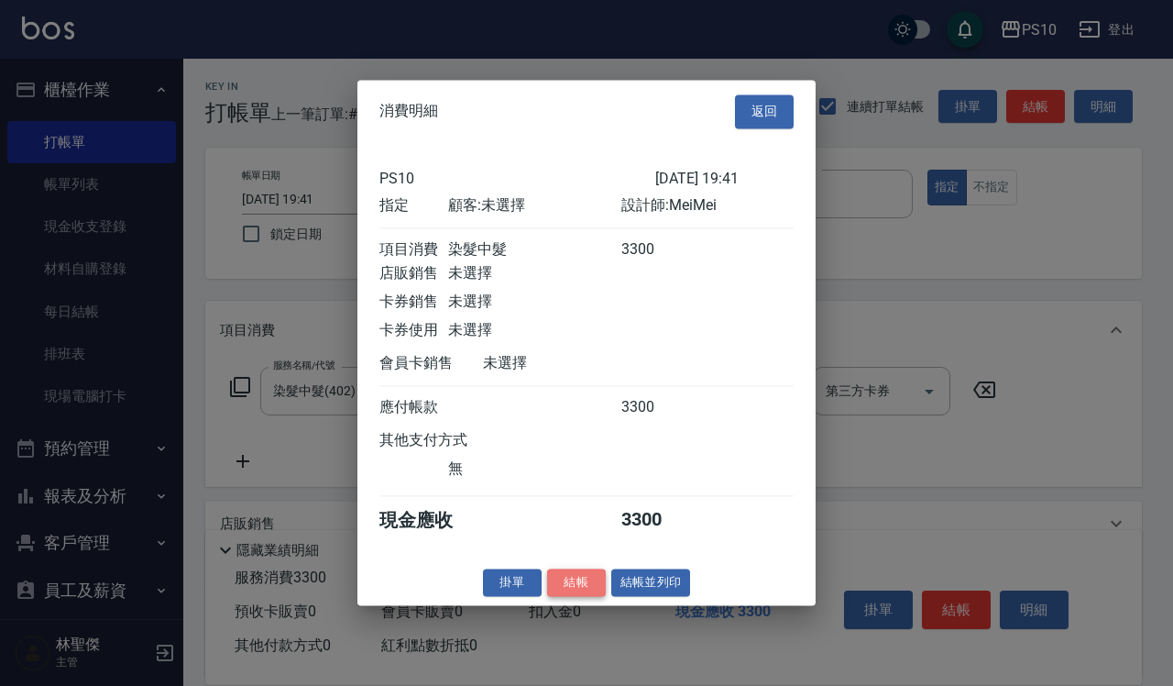
click at [571, 592] on button "結帳" at bounding box center [576, 582] width 59 height 28
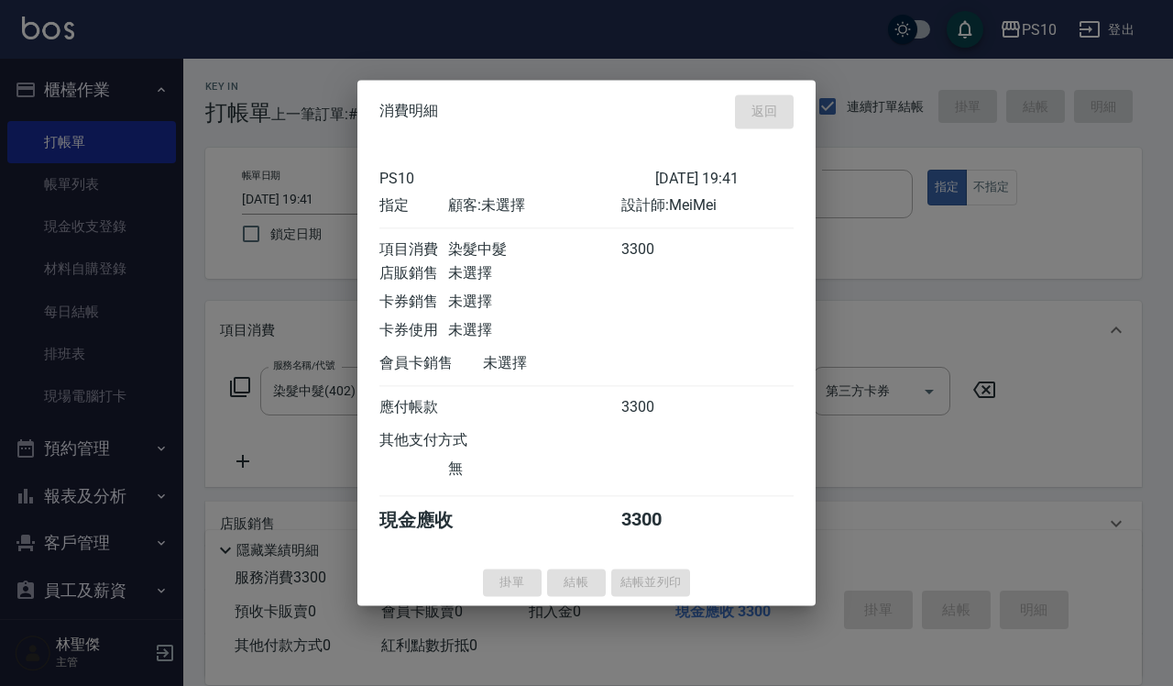
type input "[DATE] 19:42"
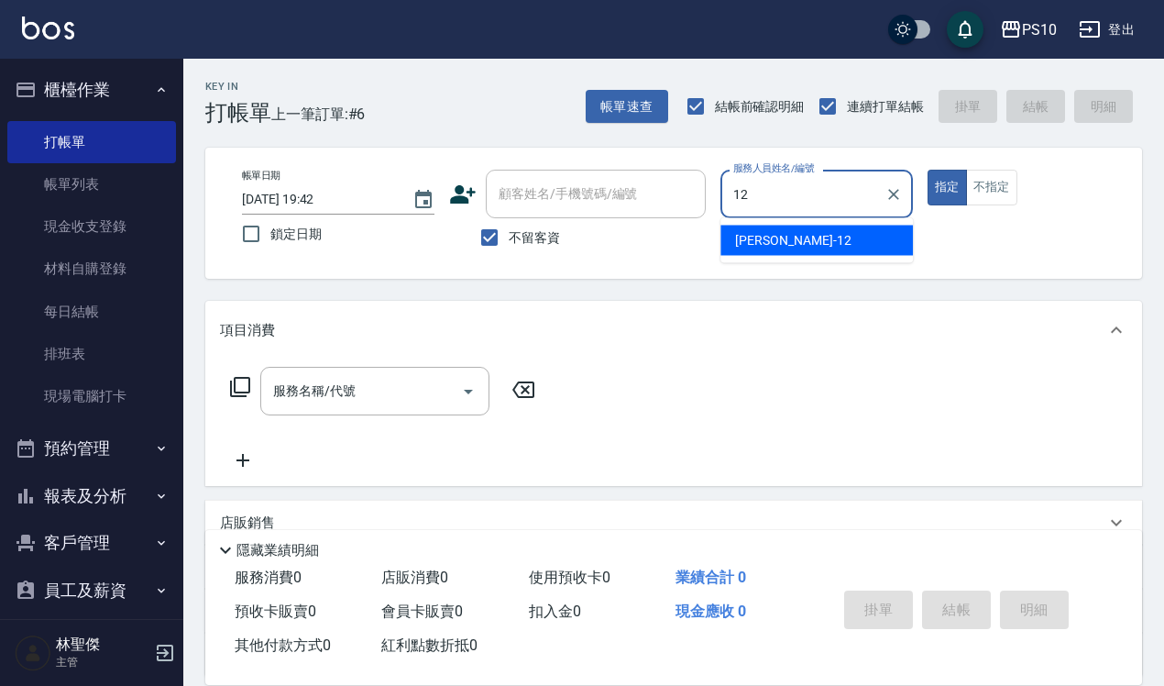
type input "[PERSON_NAME]-12"
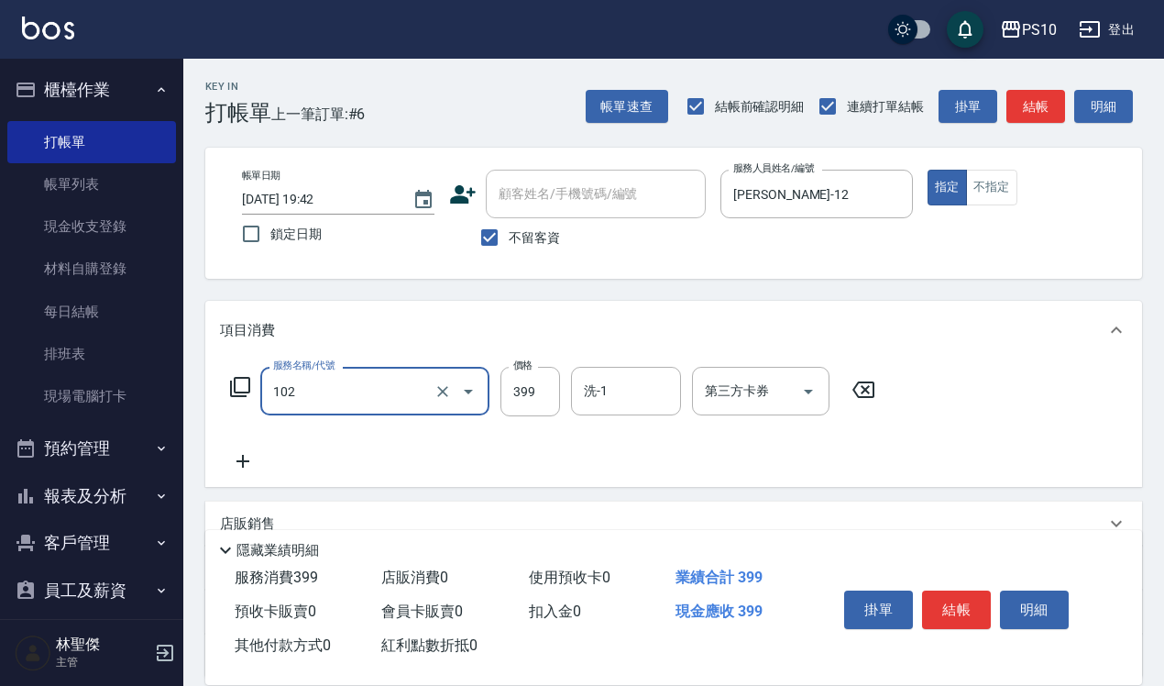
click at [262, 420] on body "PS10 登出 櫃檯作業 打帳單 帳單列表 現金收支登錄 材料自購登錄 每日結帳 排班表 現場電腦打卡 預約管理 預約管理 單日預約紀錄 單週預約紀錄 報表及…" at bounding box center [582, 426] width 1164 height 853
type input "剪髮(201)"
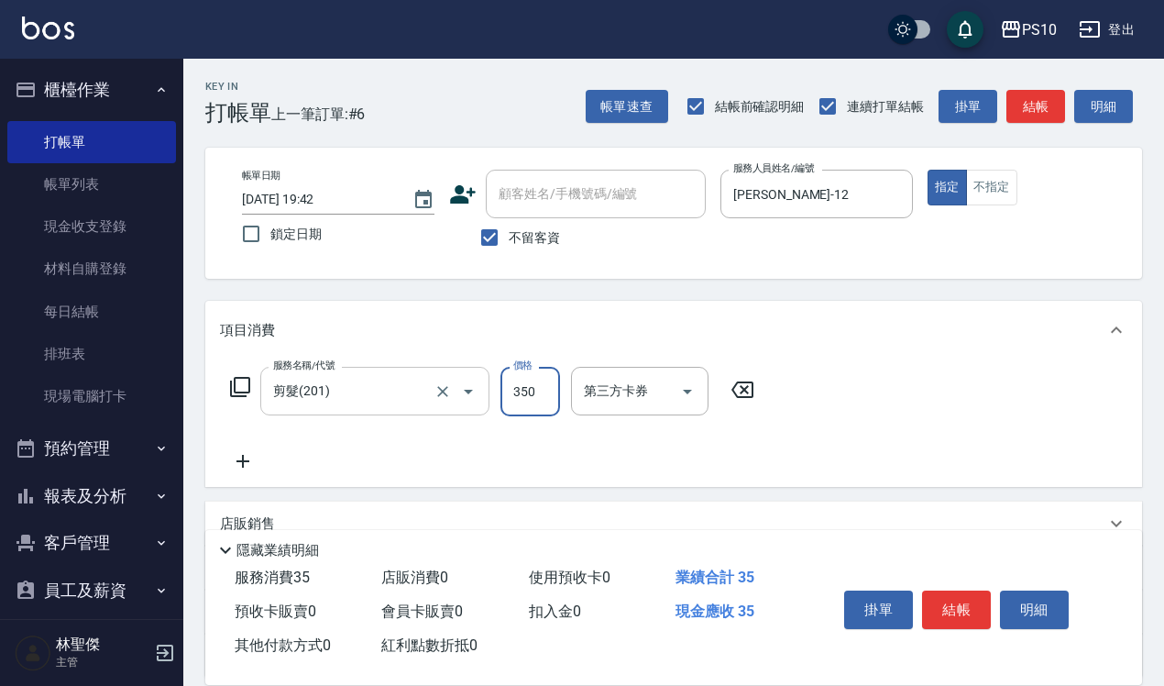
type input "350"
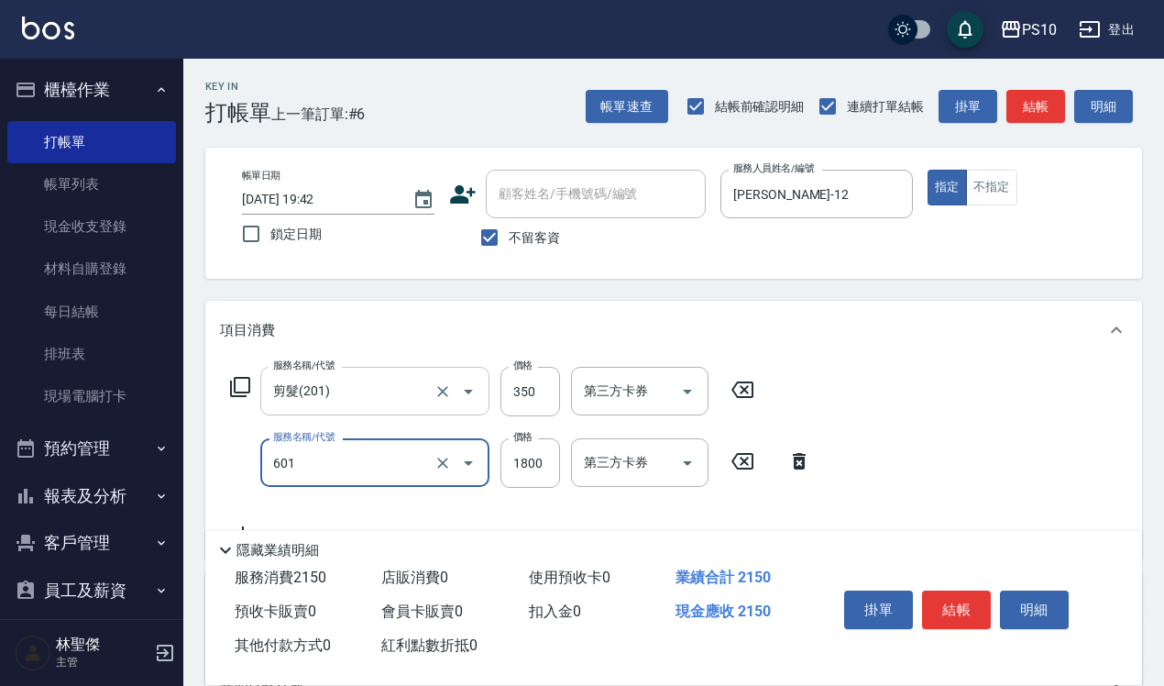
type input "醫學頭皮(601)"
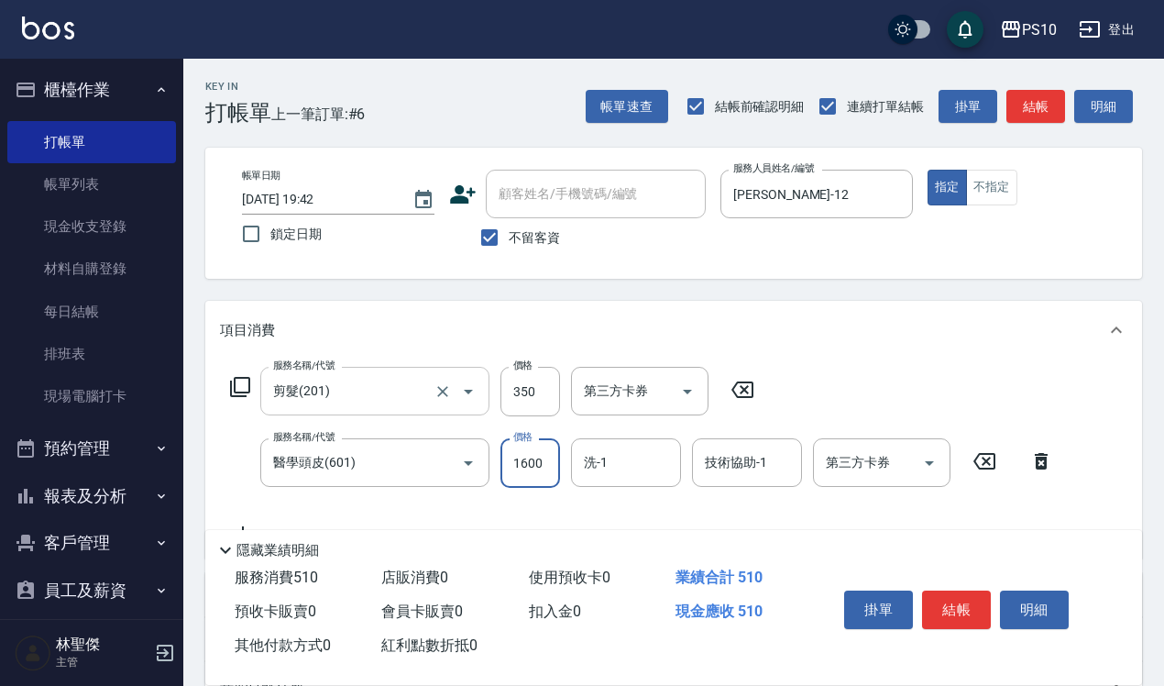
type input "1600"
click at [946, 611] on button "結帳" at bounding box center [956, 609] width 69 height 39
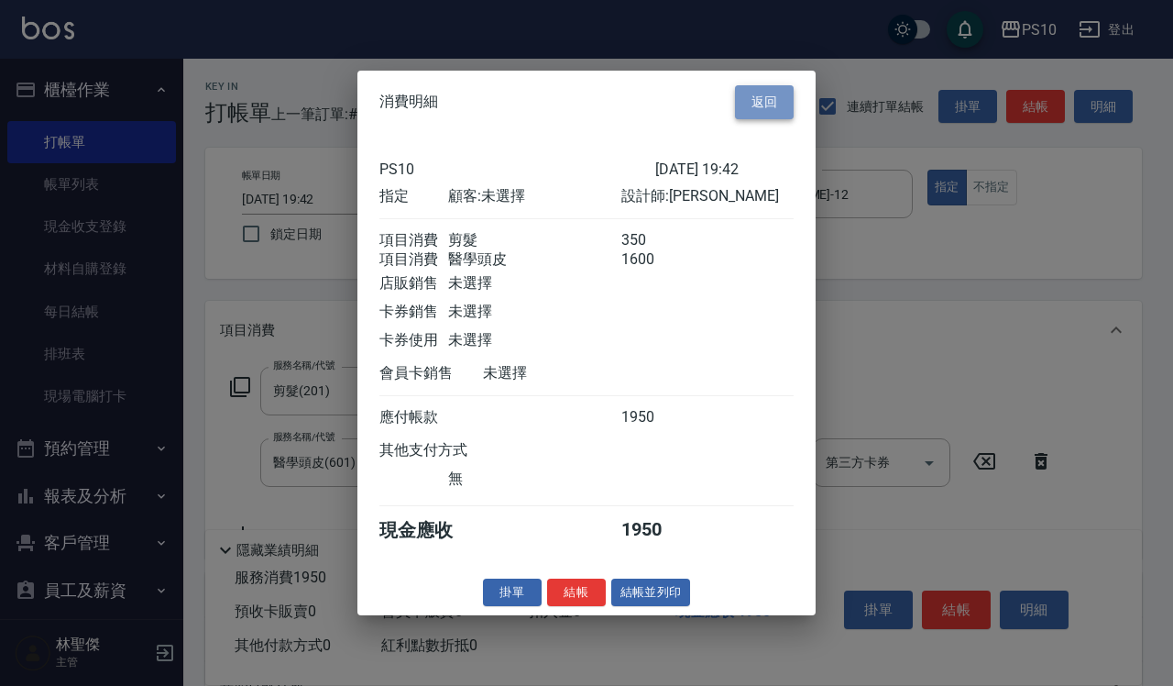
click at [770, 90] on button "返回" at bounding box center [764, 102] width 59 height 34
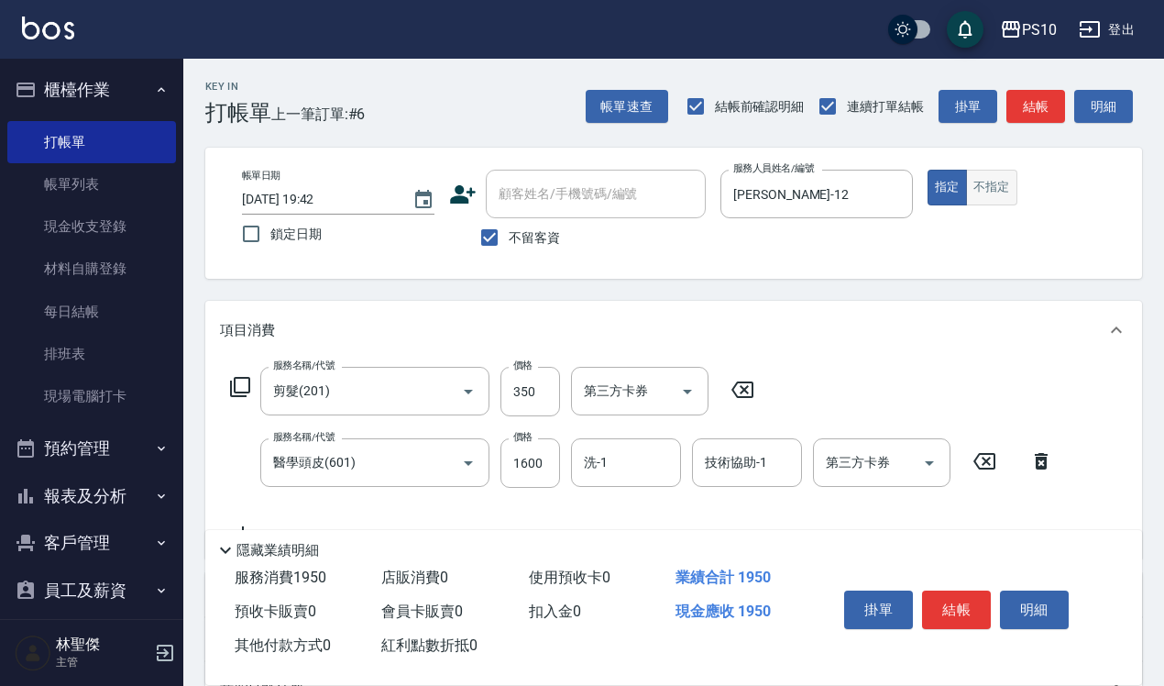
click at [981, 190] on button "不指定" at bounding box center [991, 188] width 51 height 36
click at [951, 611] on button "結帳" at bounding box center [956, 609] width 69 height 39
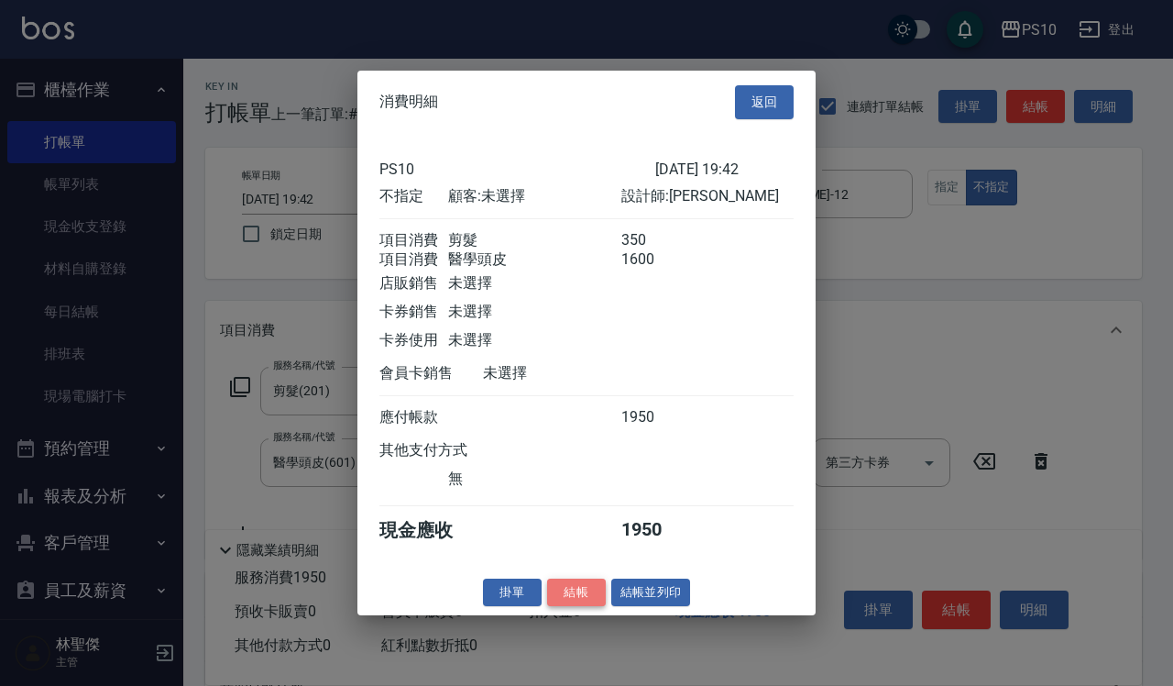
click at [578, 605] on button "結帳" at bounding box center [576, 592] width 59 height 28
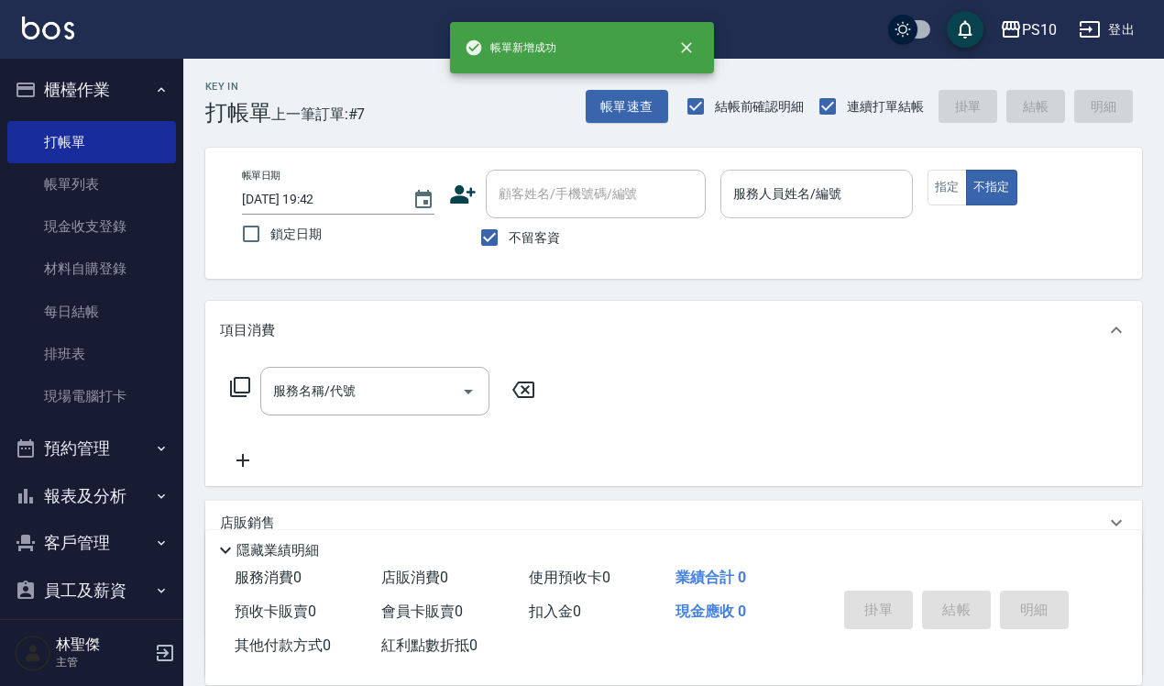
click at [832, 203] on input "服務人員姓名/編號" at bounding box center [817, 194] width 176 height 32
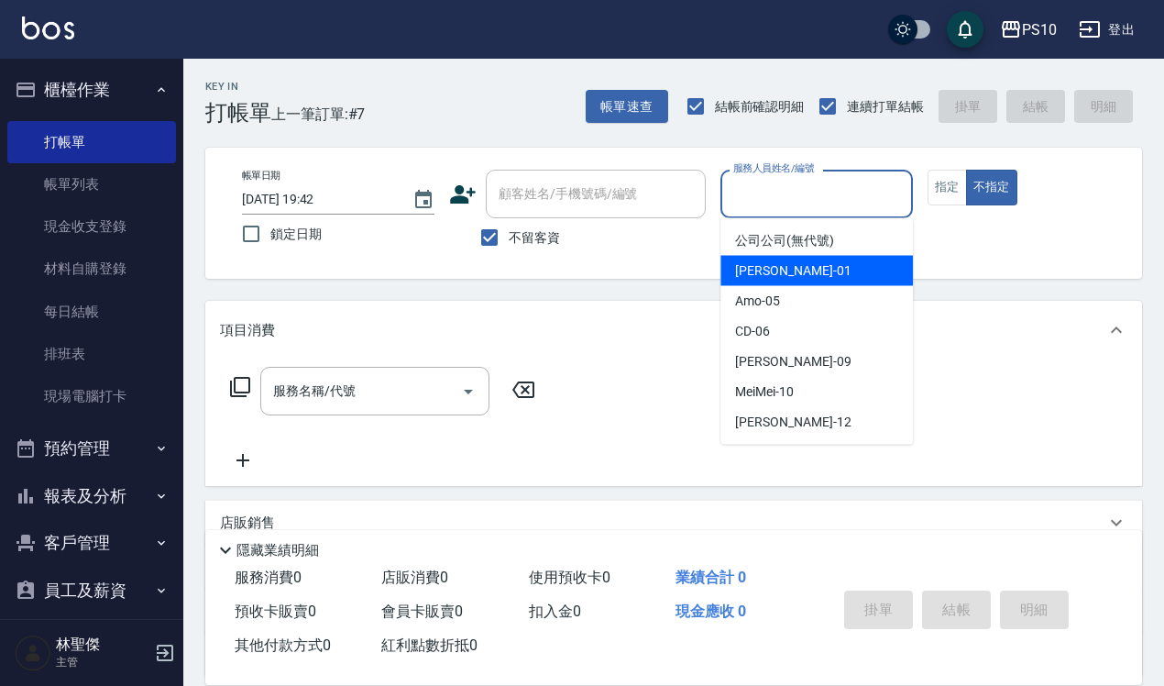
click at [773, 266] on span "[PERSON_NAME] -01" at bounding box center [793, 270] width 116 height 19
type input "[PERSON_NAME]-01"
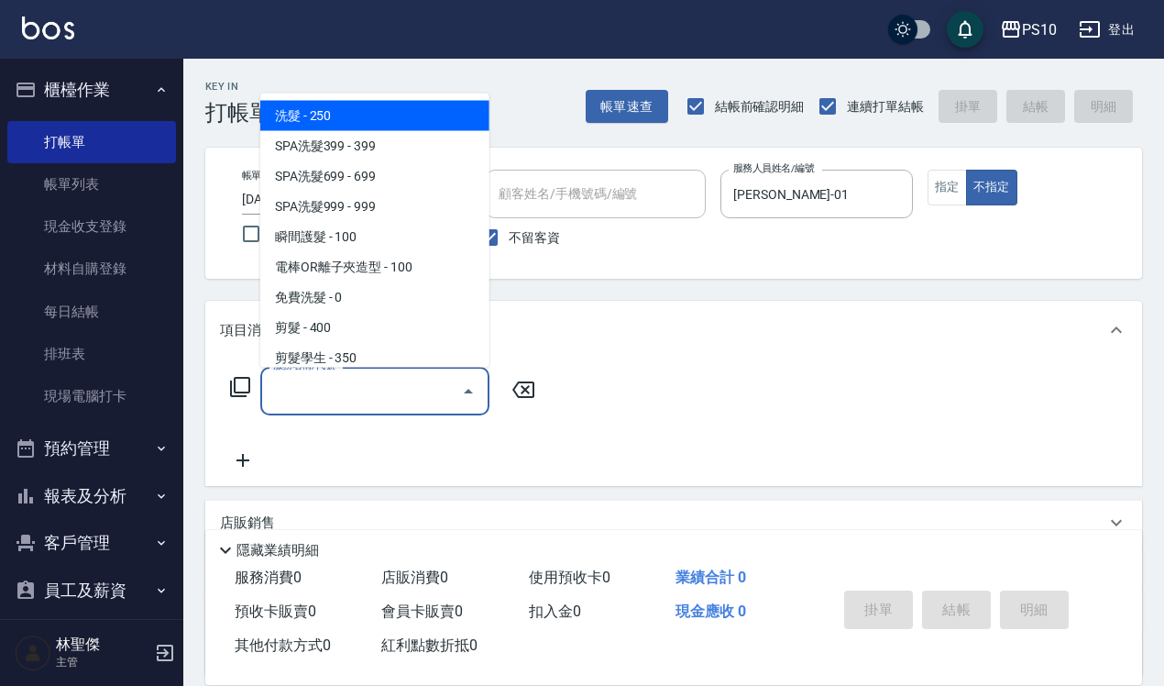
click at [318, 394] on input "服務名稱/代號" at bounding box center [361, 391] width 185 height 32
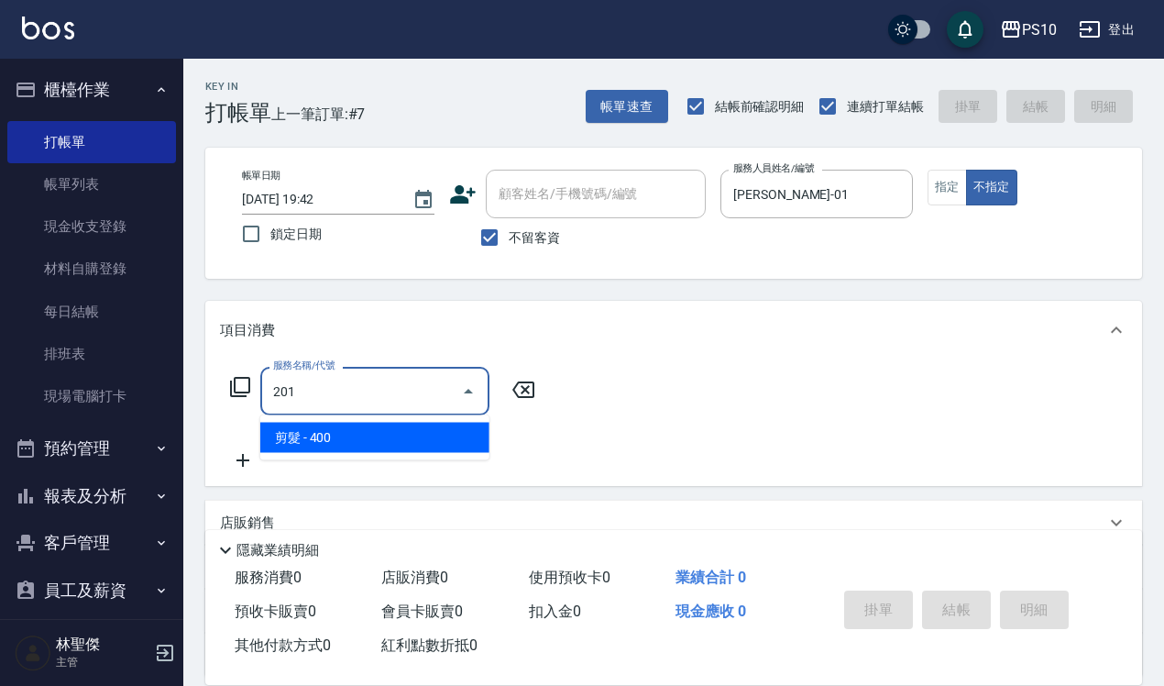
type input "剪髮(201)"
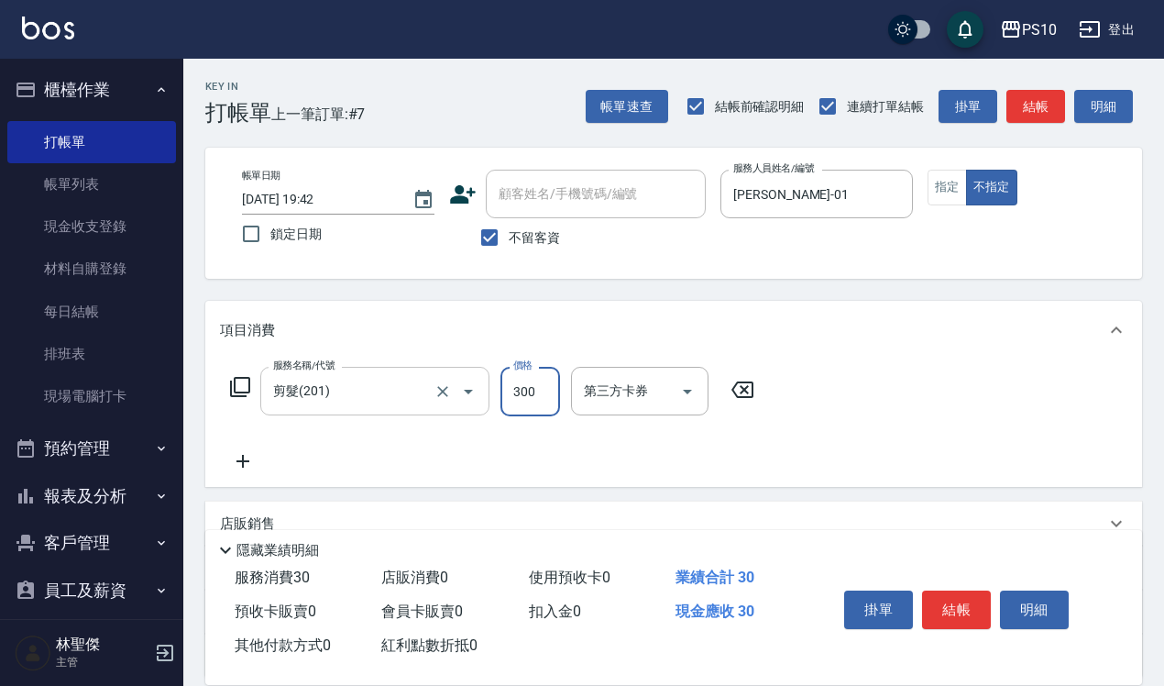
type input "300"
click at [945, 590] on button "結帳" at bounding box center [956, 609] width 69 height 39
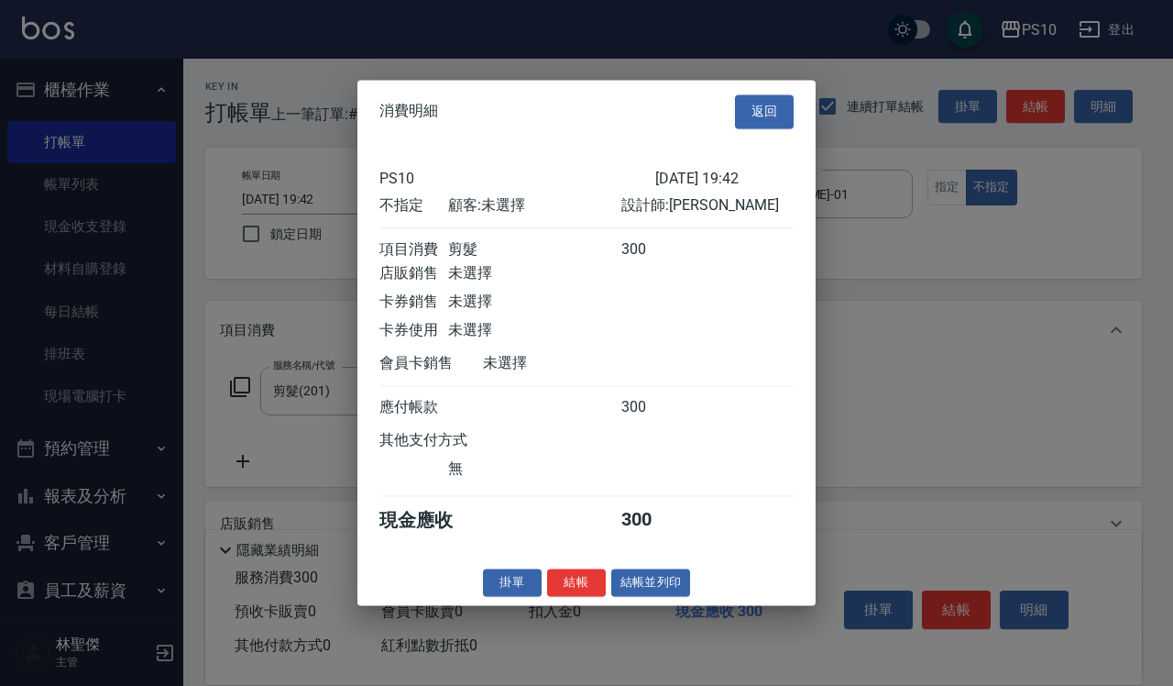
click at [589, 605] on div "消費明細 返回 PS10 [DATE] 19:42 不指定 顧客: 未選擇 設計師: [PERSON_NAME] 項目消費 剪髮 300 店販銷售 未選擇 卡…" at bounding box center [587, 342] width 458 height 525
click at [578, 597] on button "結帳" at bounding box center [576, 582] width 59 height 28
